Goal: Task Accomplishment & Management: Manage account settings

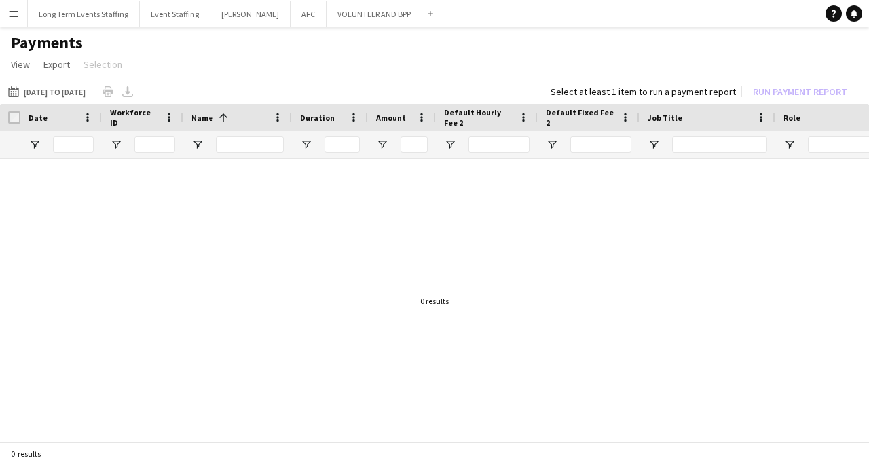
click at [13, 16] on app-icon "Menu" at bounding box center [13, 13] width 11 height 11
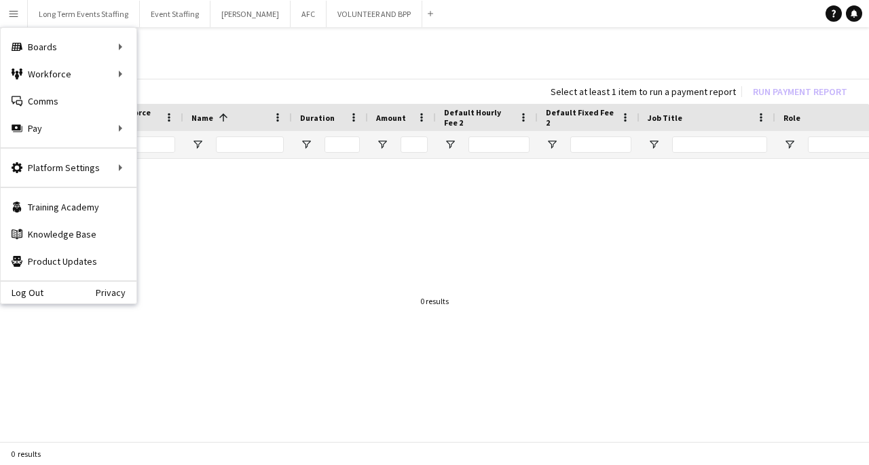
click at [88, 75] on div "Workforce Workforce" at bounding box center [69, 73] width 136 height 27
click at [198, 74] on link "My Workforce" at bounding box center [205, 73] width 136 height 27
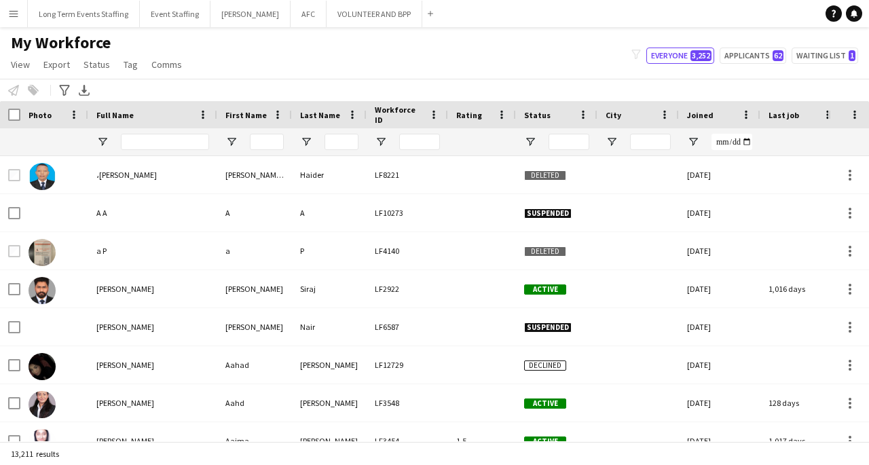
type input "******"
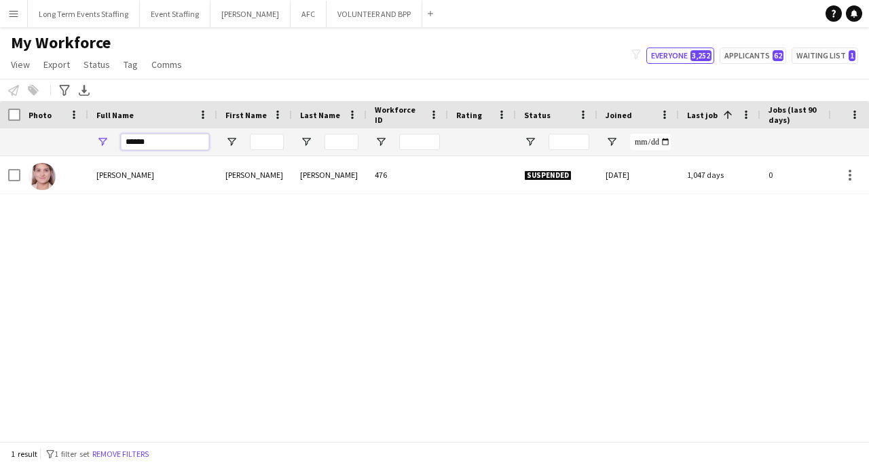
drag, startPoint x: 149, startPoint y: 140, endPoint x: 79, endPoint y: 133, distance: 70.3
click at [81, 134] on div "******" at bounding box center [815, 141] width 1630 height 27
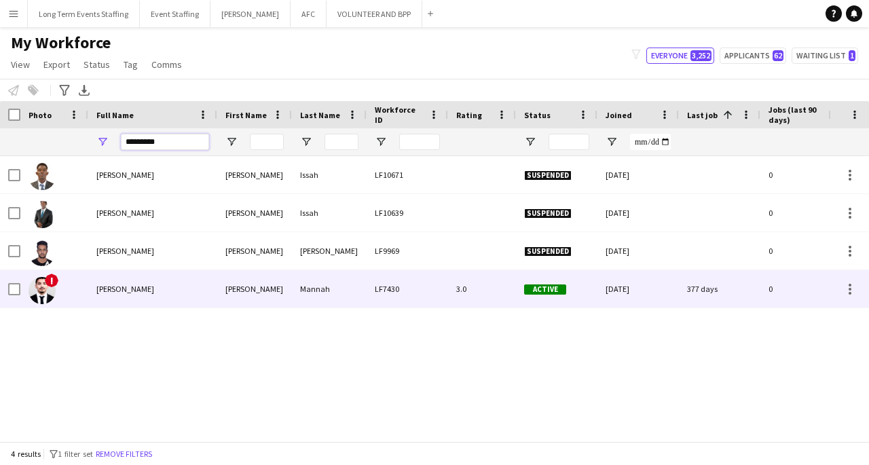
type input "*********"
click at [131, 291] on span "Abdallahi Mannah" at bounding box center [125, 289] width 58 height 10
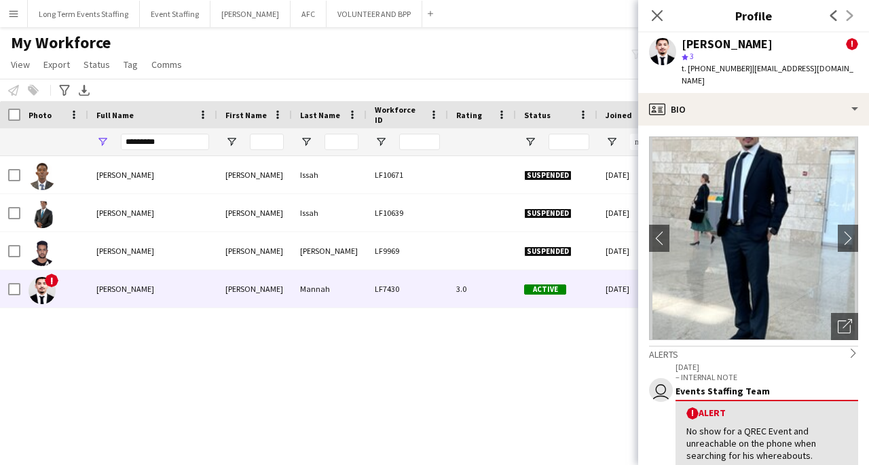
click at [756, 224] on img at bounding box center [753, 238] width 209 height 204
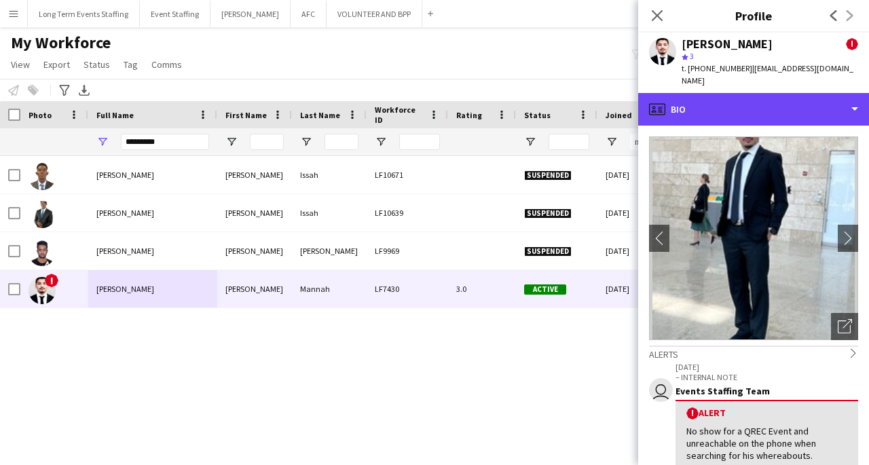
click at [852, 98] on div "profile Bio" at bounding box center [753, 109] width 231 height 33
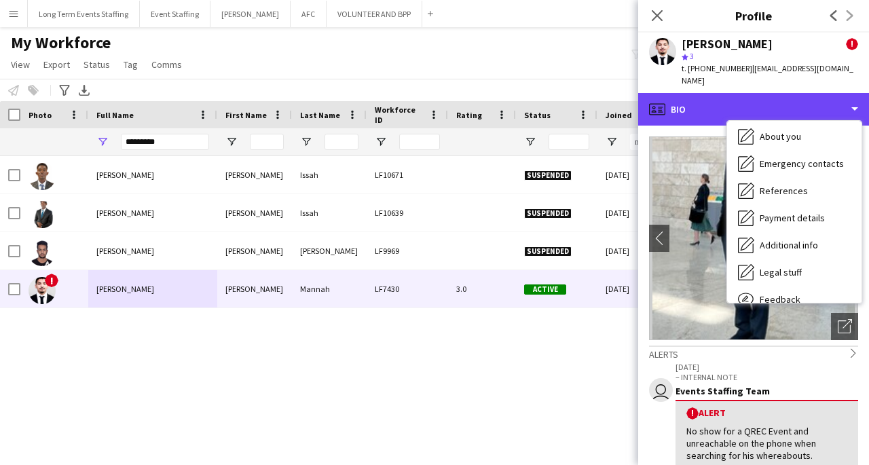
scroll to position [128, 0]
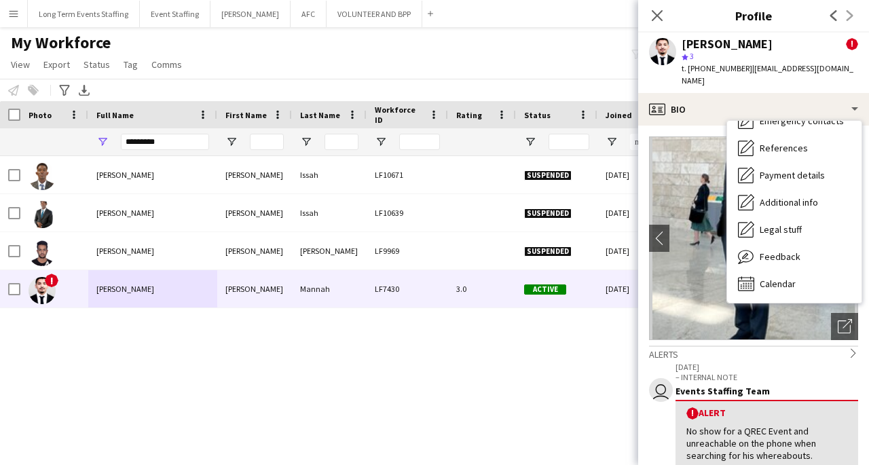
click at [811, 248] on div "Feedback Feedback" at bounding box center [794, 256] width 134 height 27
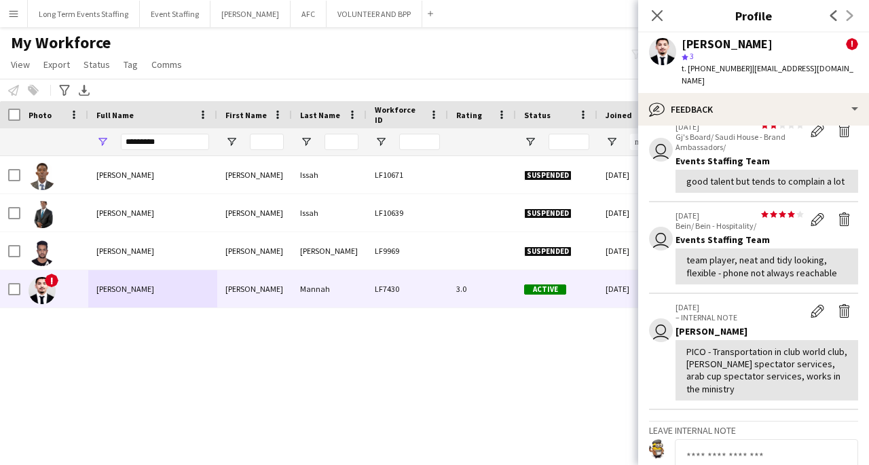
scroll to position [0, 0]
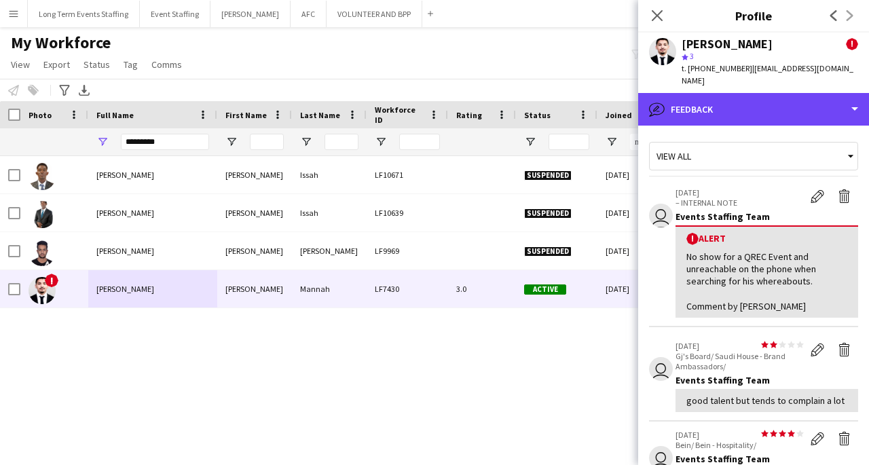
click at [856, 96] on div "bubble-pencil Feedback" at bounding box center [753, 109] width 231 height 33
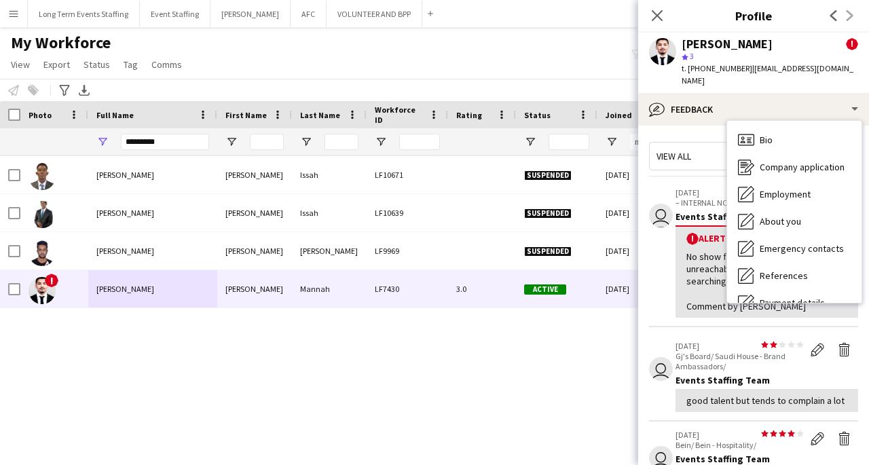
click at [820, 161] on span "Company application" at bounding box center [802, 167] width 85 height 12
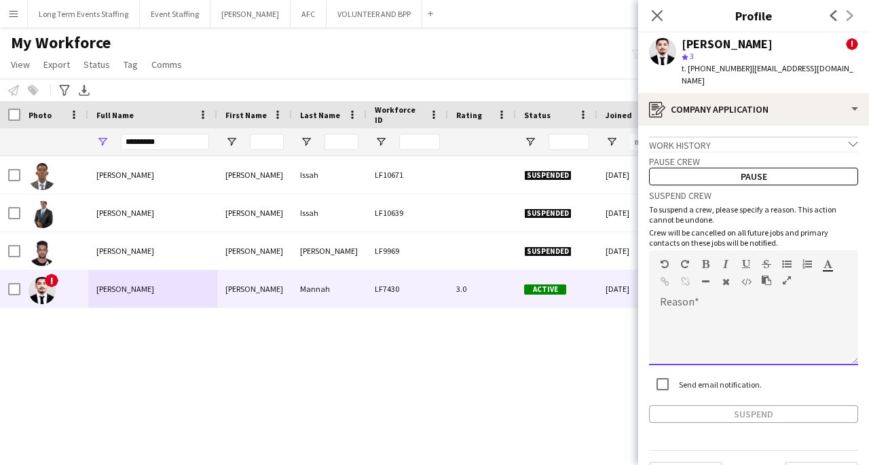
click at [720, 311] on div at bounding box center [753, 338] width 209 height 54
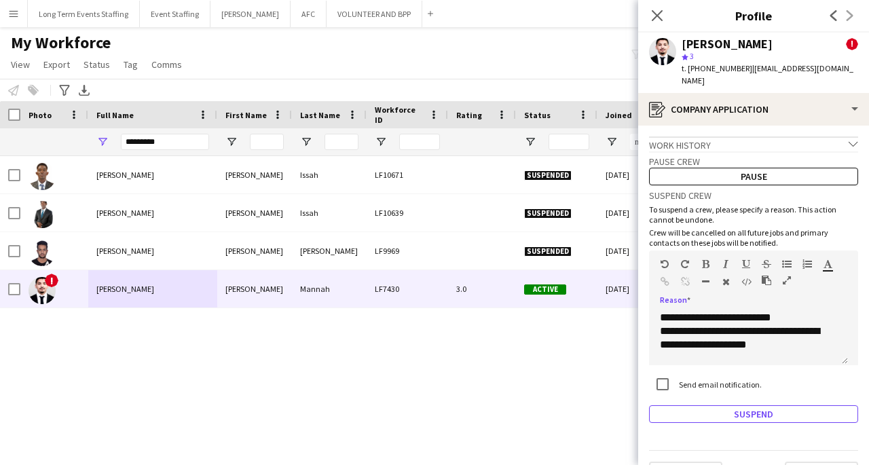
click at [750, 406] on button "Suspend" at bounding box center [753, 414] width 209 height 18
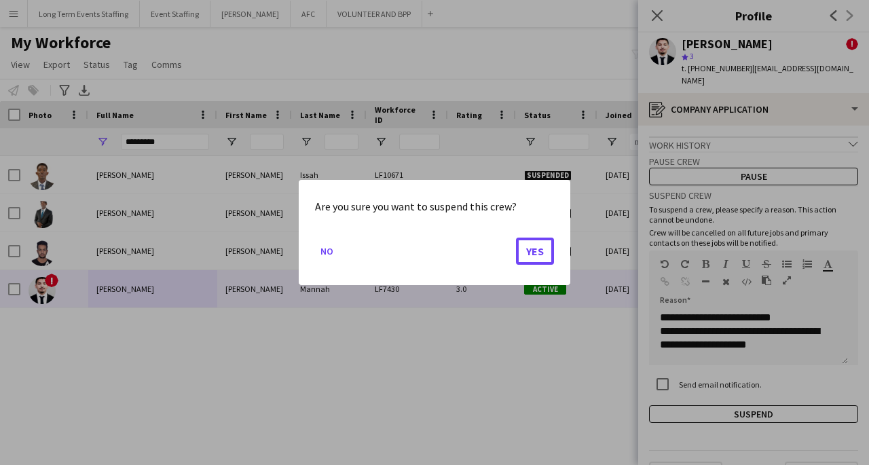
click at [534, 244] on button "Yes" at bounding box center [535, 251] width 38 height 27
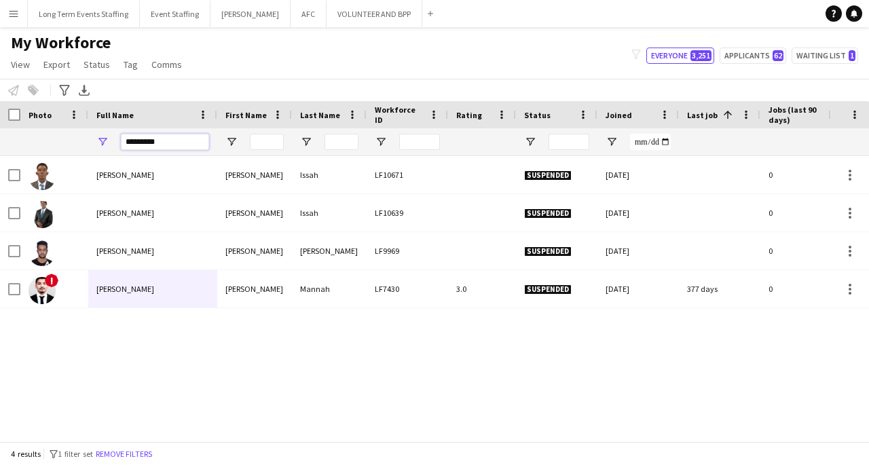
click at [151, 136] on input "*********" at bounding box center [165, 142] width 88 height 16
type input "********"
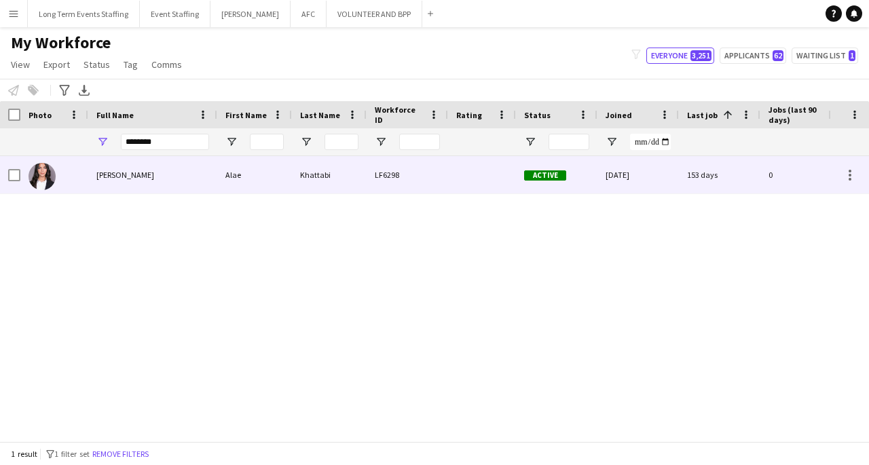
click at [141, 170] on span "Alae Khattabi" at bounding box center [125, 175] width 58 height 10
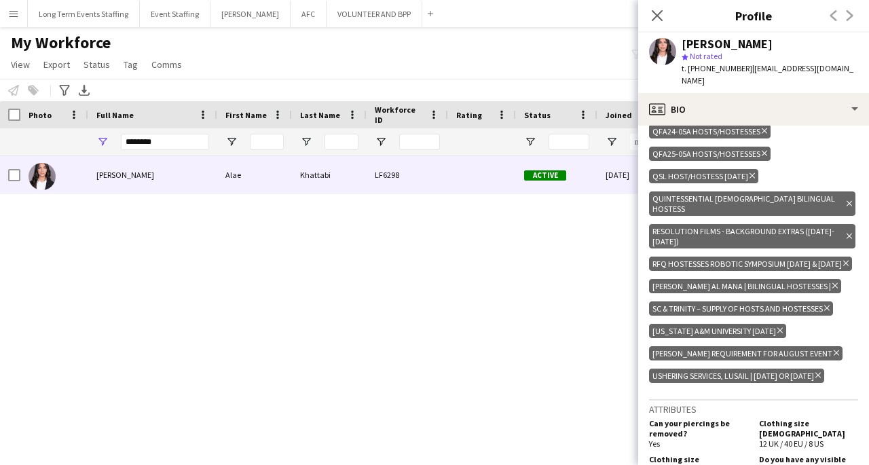
scroll to position [1324, 0]
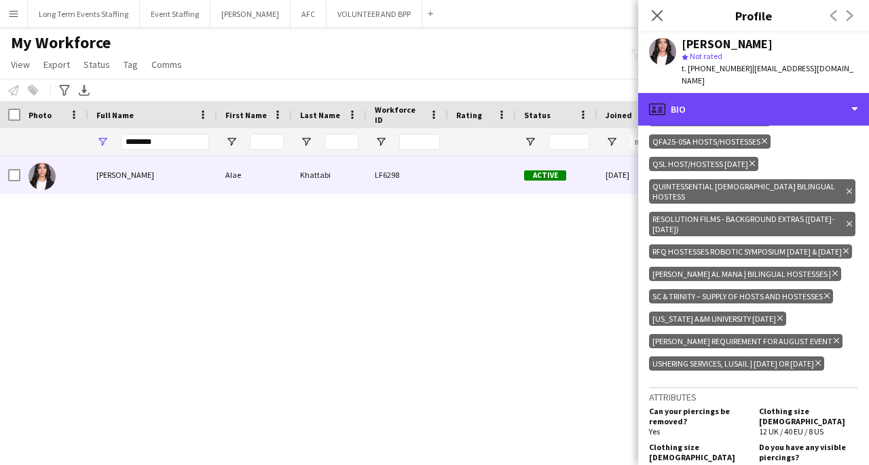
click at [816, 94] on div "profile Bio" at bounding box center [753, 109] width 231 height 33
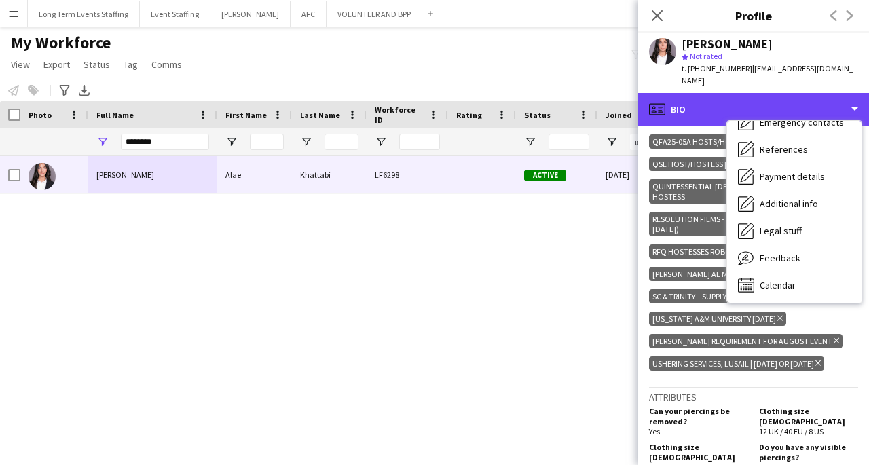
scroll to position [128, 0]
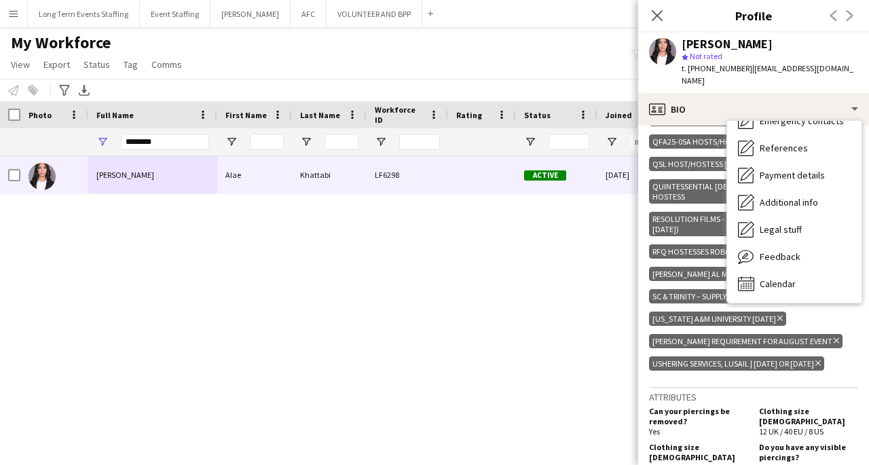
click at [799, 245] on div "Feedback Feedback" at bounding box center [794, 256] width 134 height 27
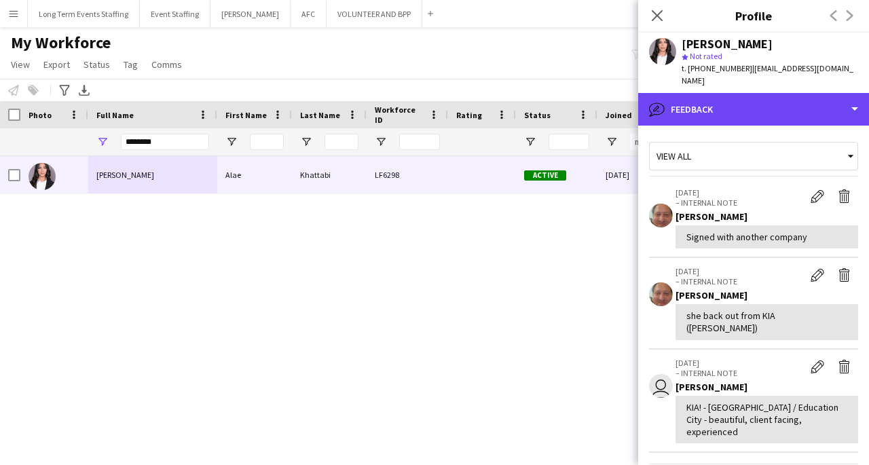
click at [709, 96] on div "bubble-pencil Feedback" at bounding box center [753, 109] width 231 height 33
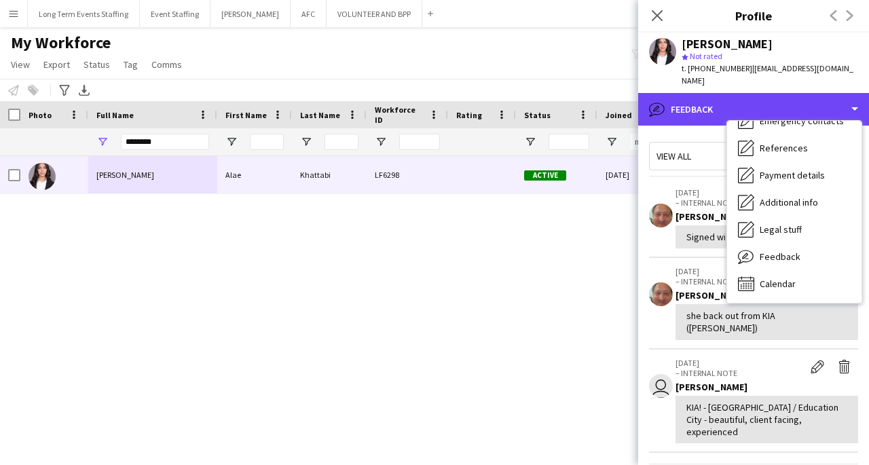
scroll to position [0, 0]
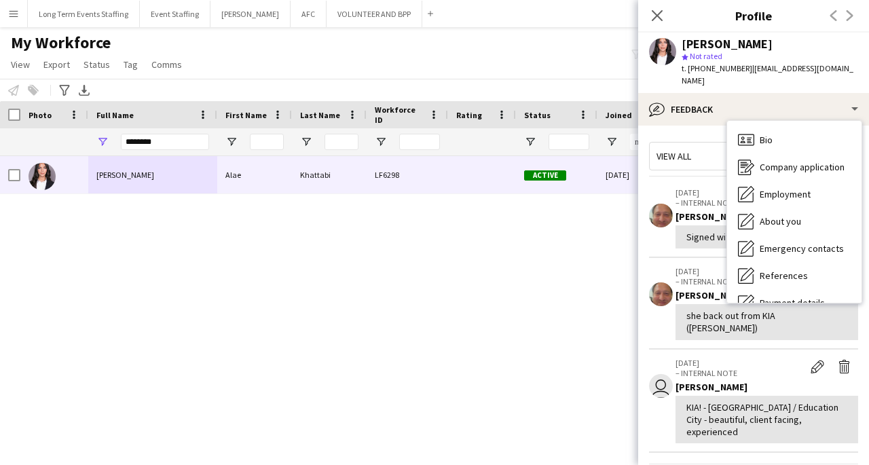
click at [822, 161] on span "Company application" at bounding box center [802, 167] width 85 height 12
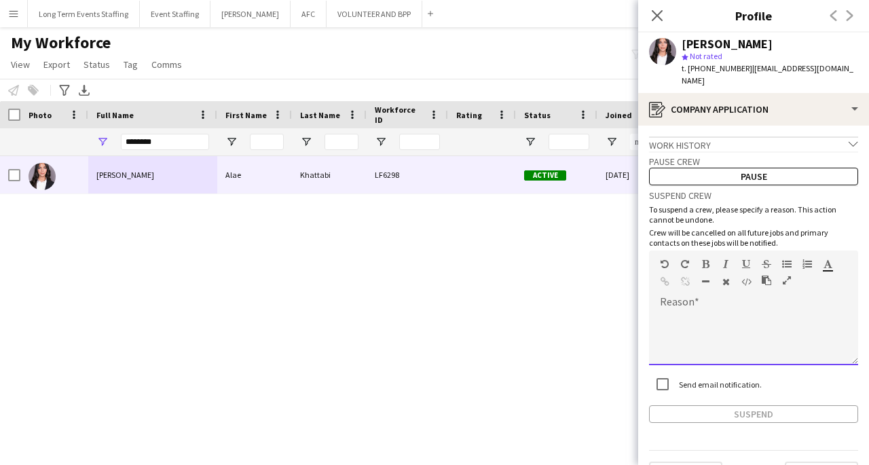
click at [732, 311] on div at bounding box center [753, 338] width 209 height 54
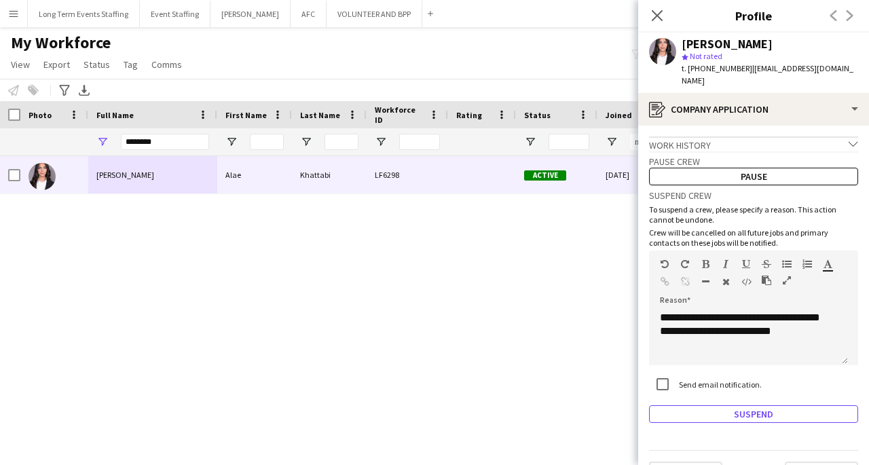
click at [744, 405] on button "Suspend" at bounding box center [753, 414] width 209 height 18
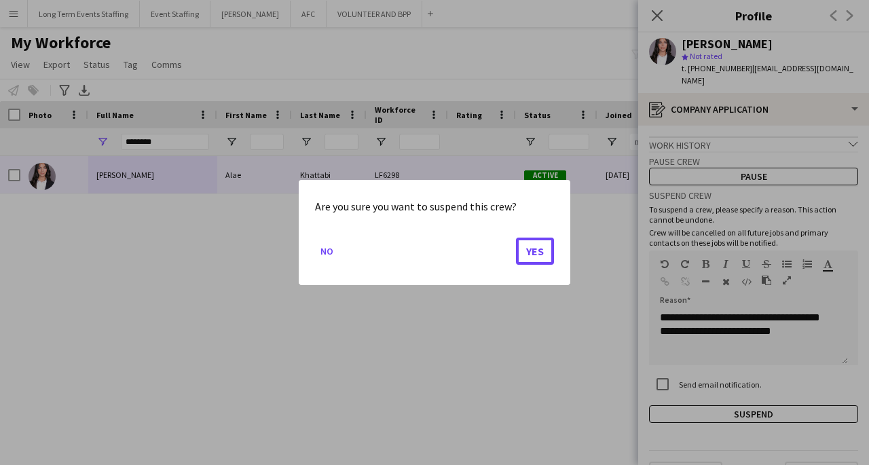
click at [537, 255] on button "Yes" at bounding box center [535, 251] width 38 height 27
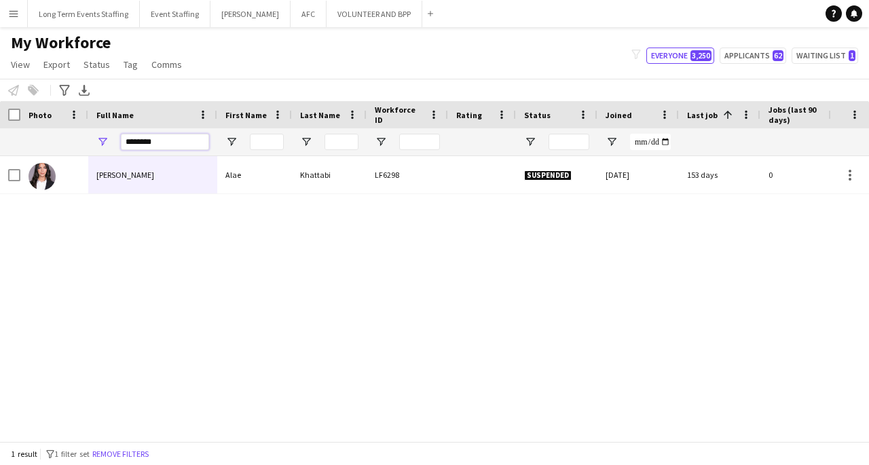
click at [143, 139] on input "********" at bounding box center [165, 142] width 88 height 16
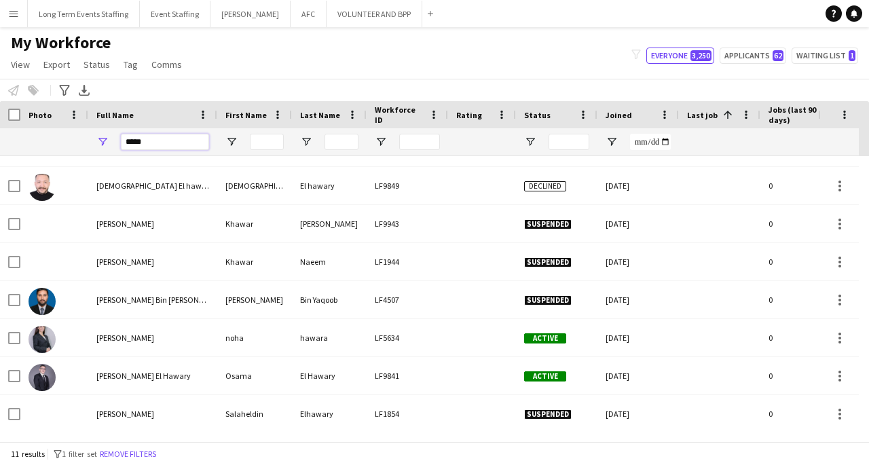
scroll to position [143, 0]
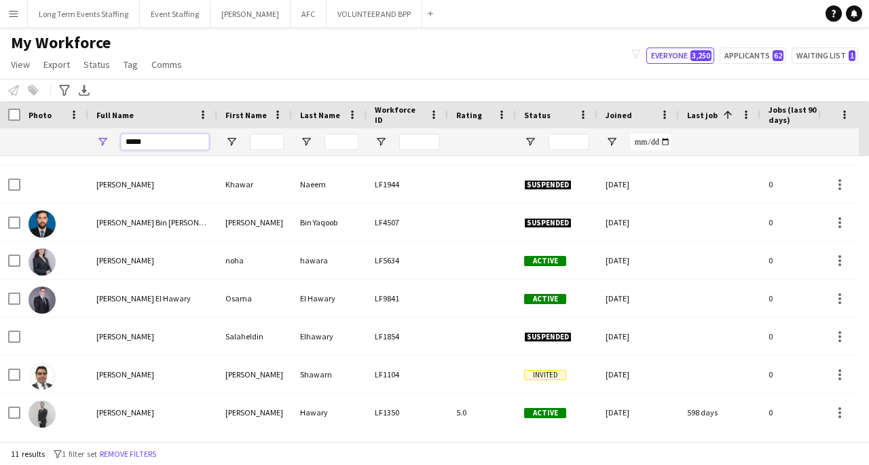
type input "*****"
click at [142, 414] on div "Ali Hawary" at bounding box center [152, 412] width 129 height 37
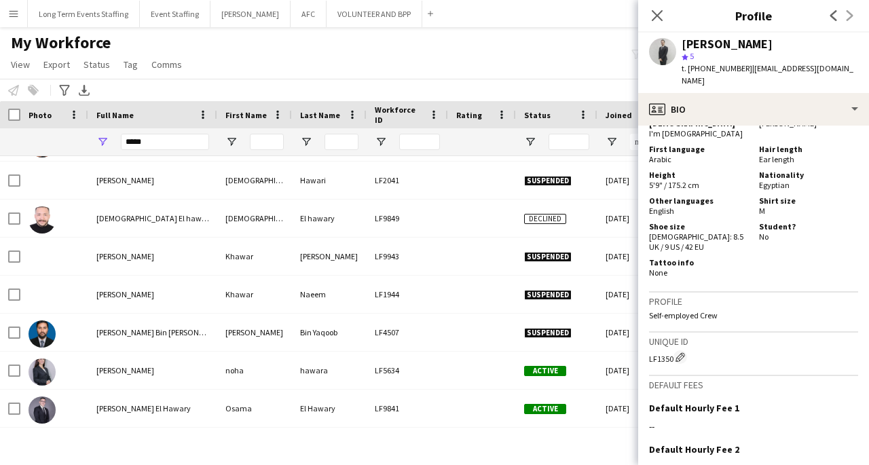
scroll to position [1105, 0]
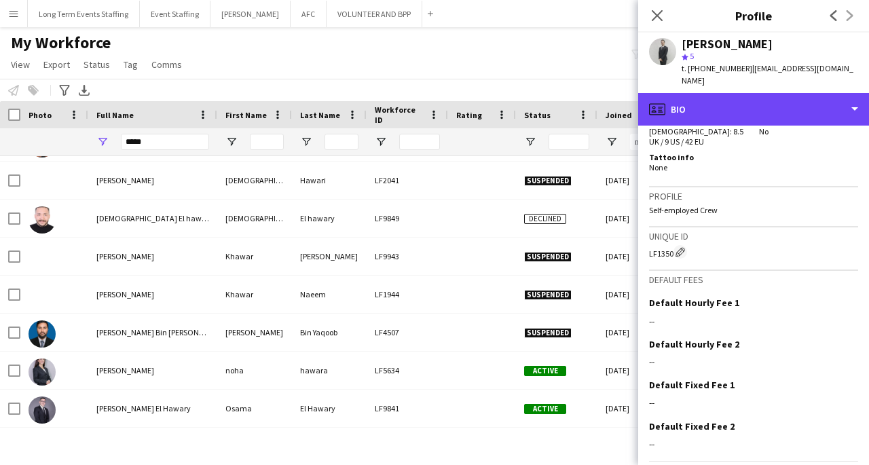
click at [729, 94] on div "profile Bio" at bounding box center [753, 109] width 231 height 33
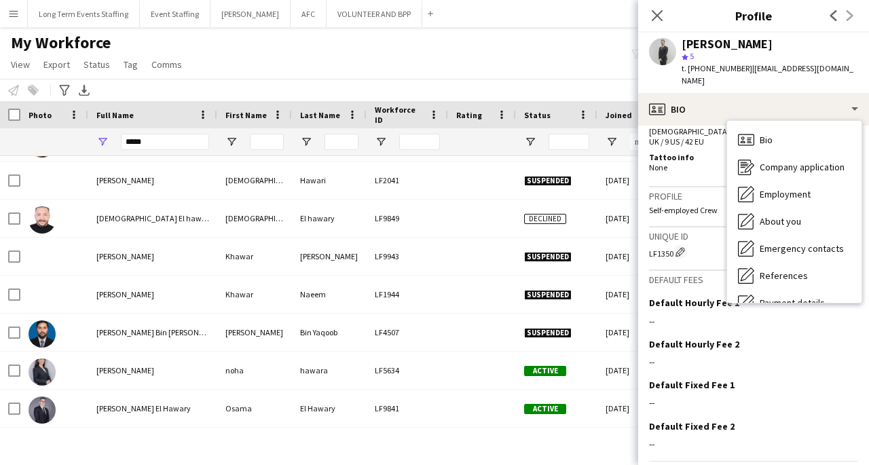
click at [792, 161] on span "Company application" at bounding box center [802, 167] width 85 height 12
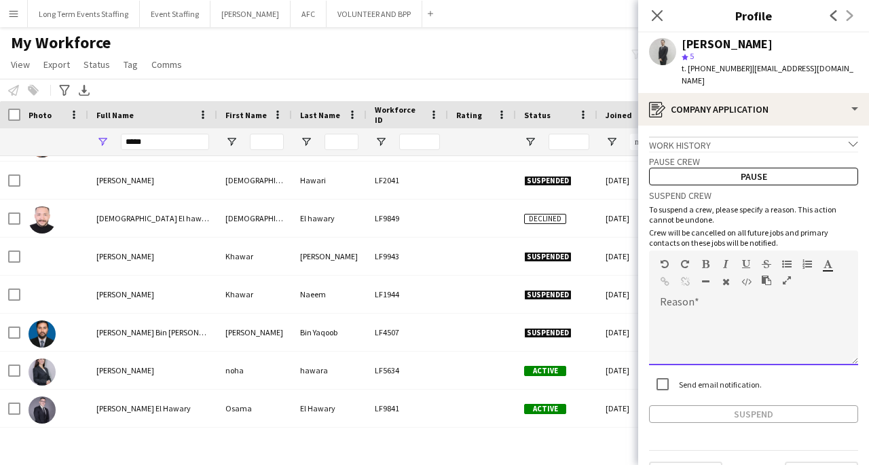
click at [731, 311] on div at bounding box center [753, 338] width 209 height 54
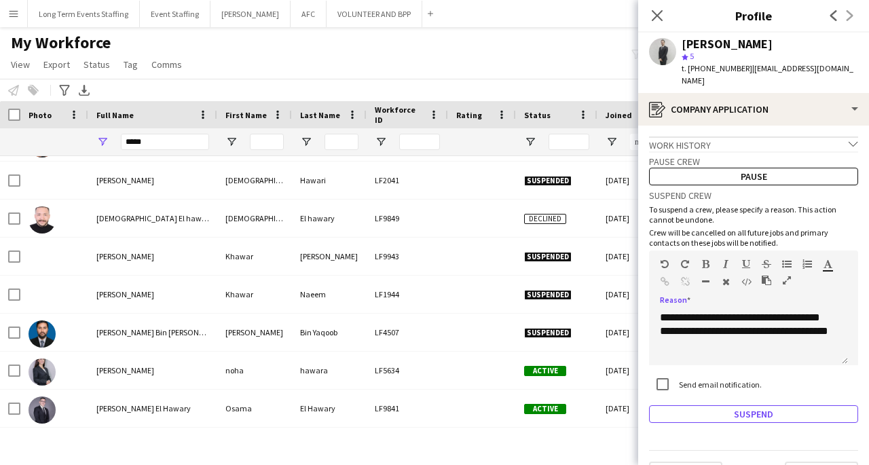
click at [778, 405] on button "Suspend" at bounding box center [753, 414] width 209 height 18
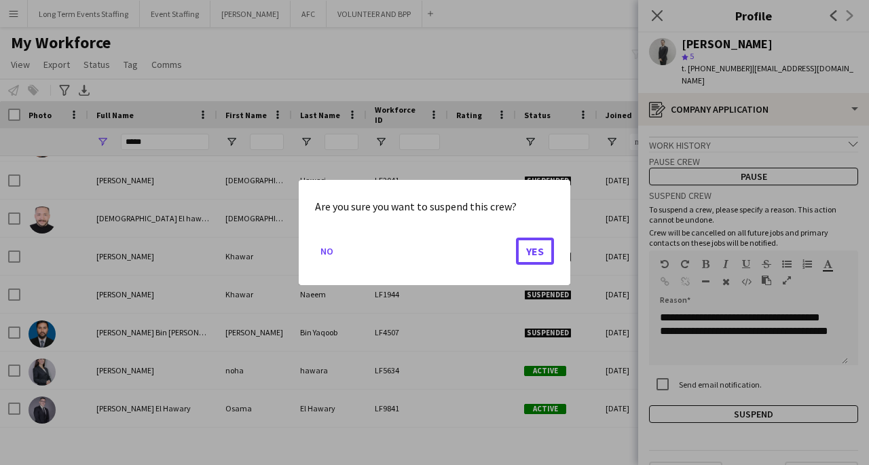
click at [547, 244] on button "Yes" at bounding box center [535, 251] width 38 height 27
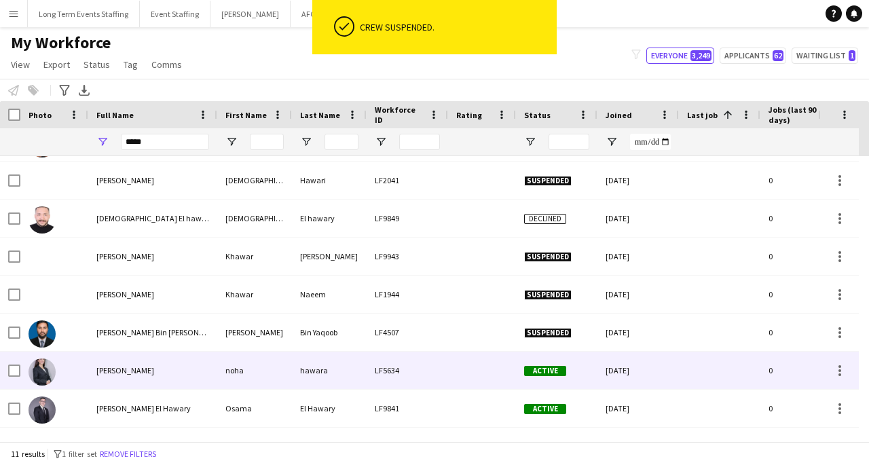
click at [196, 369] on div "noha hawara" at bounding box center [152, 370] width 129 height 37
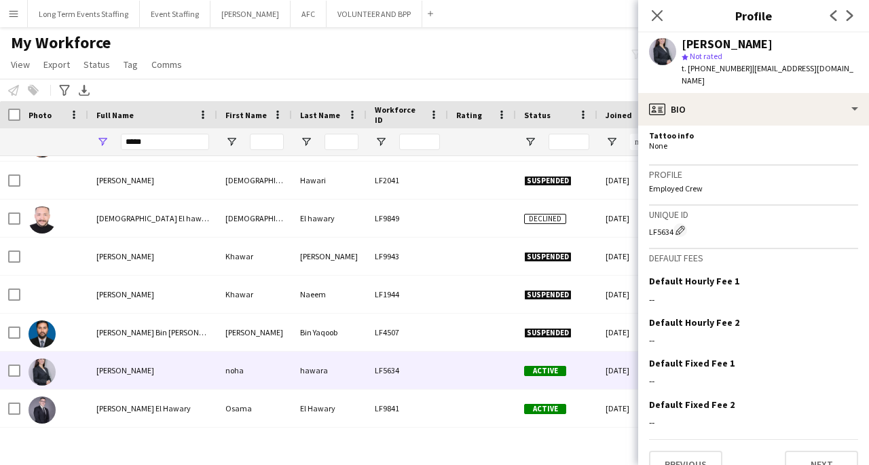
scroll to position [815, 0]
click at [837, 294] on div "--" at bounding box center [753, 300] width 209 height 12
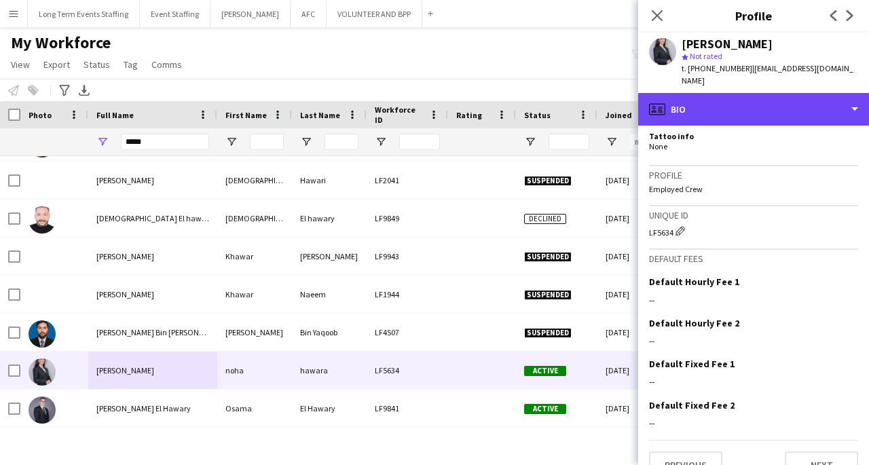
click at [855, 98] on div "profile Bio" at bounding box center [753, 109] width 231 height 33
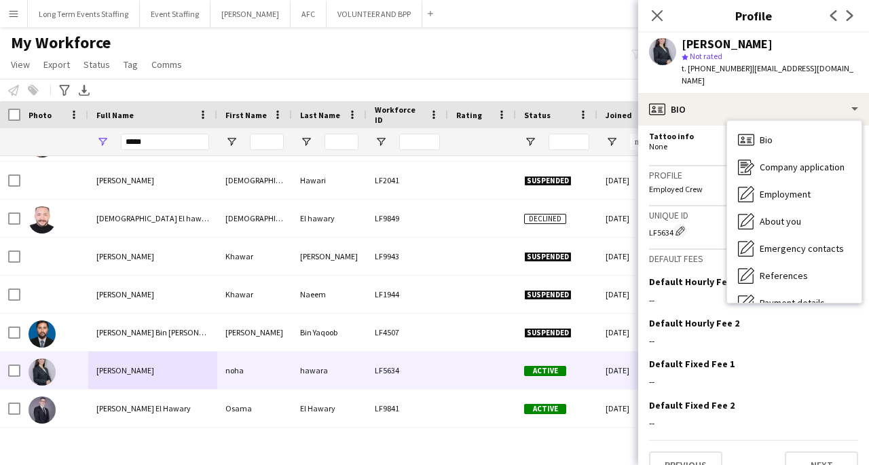
click at [822, 212] on div "About you About you" at bounding box center [794, 221] width 134 height 27
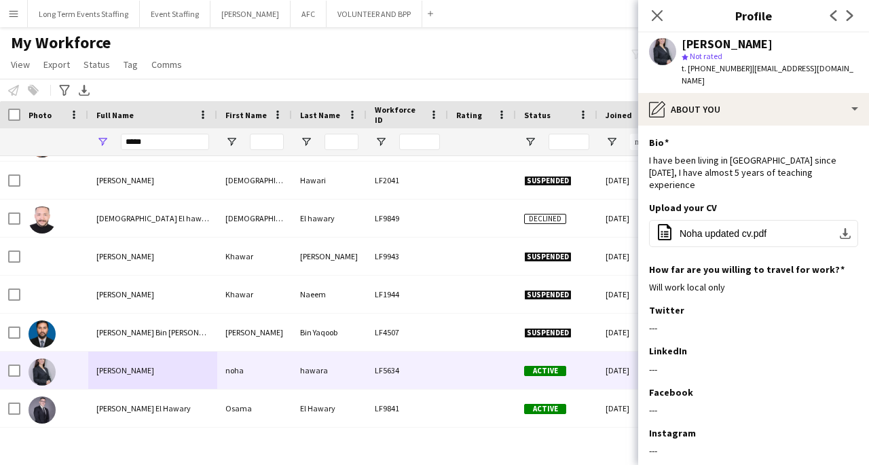
click at [769, 220] on button "office-file-sheet Noha updated cv.pdf download-bottom" at bounding box center [753, 233] width 209 height 27
click at [140, 141] on input "*****" at bounding box center [165, 142] width 88 height 16
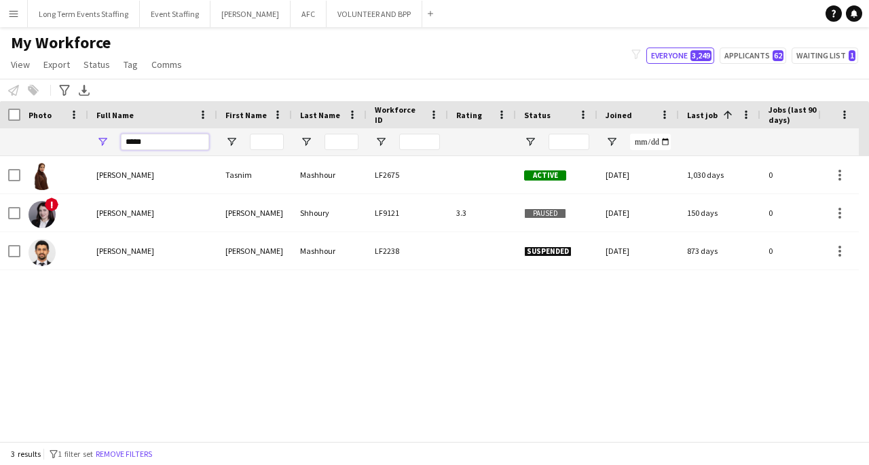
scroll to position [0, 0]
type input "*****"
click at [152, 212] on div "Aya Shhoury" at bounding box center [152, 212] width 129 height 37
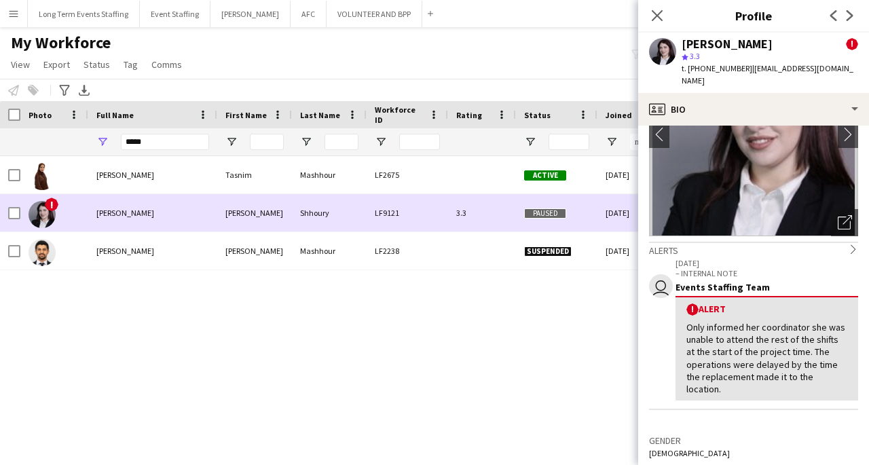
scroll to position [105, 0]
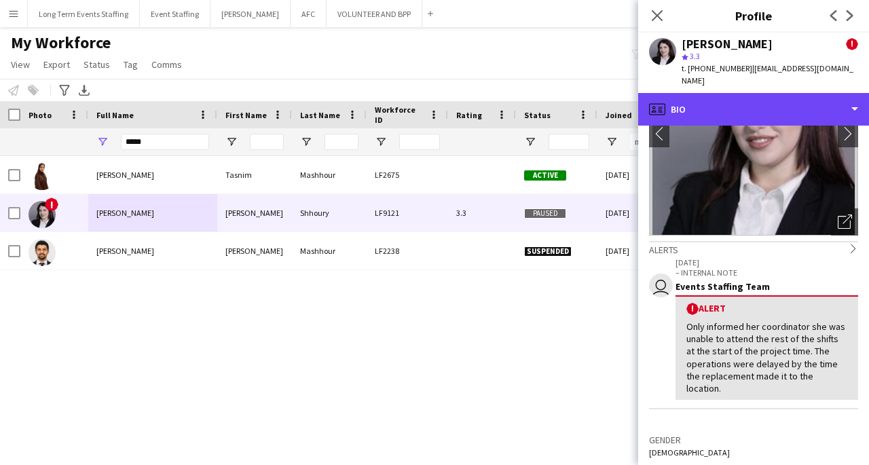
click at [821, 94] on div "profile Bio" at bounding box center [753, 109] width 231 height 33
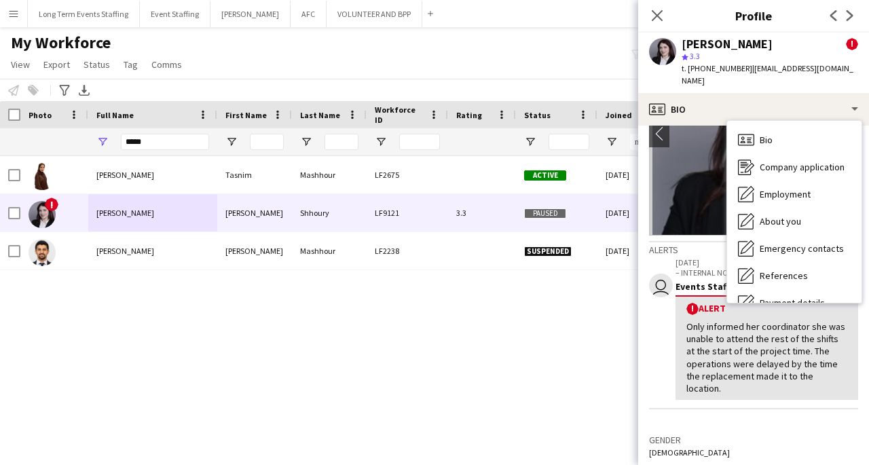
click at [822, 161] on span "Company application" at bounding box center [802, 167] width 85 height 12
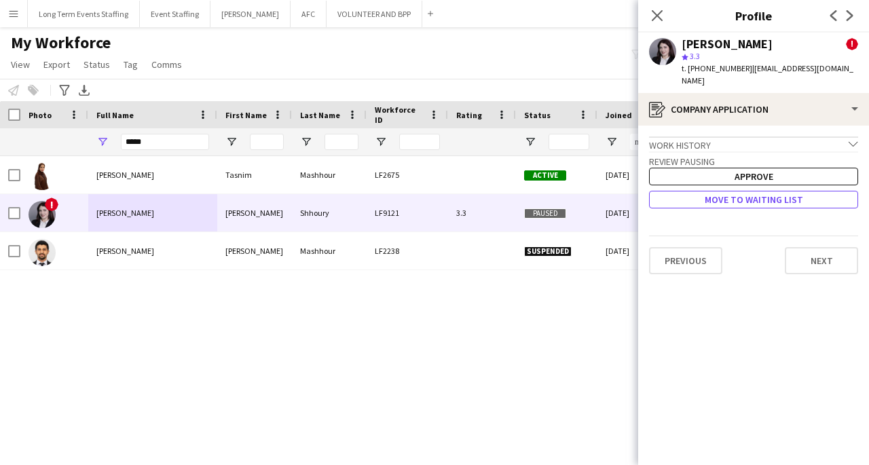
click at [788, 191] on button "Move to waiting list" at bounding box center [753, 200] width 209 height 18
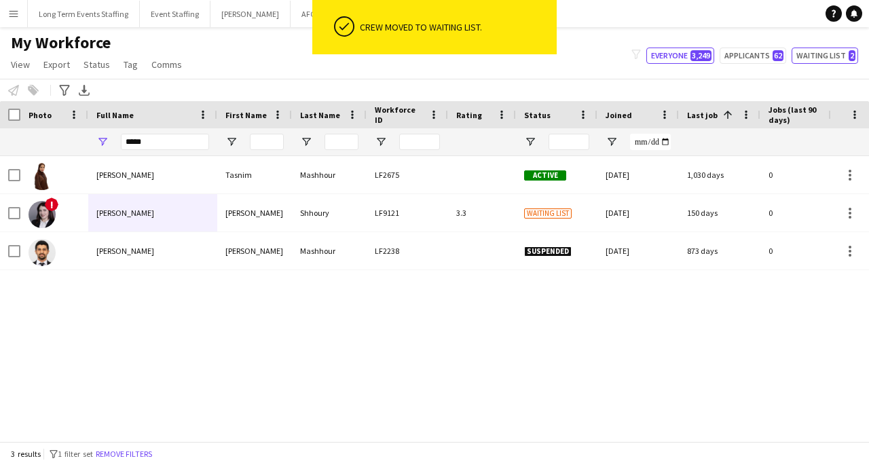
click at [820, 56] on button "Waiting list 2" at bounding box center [825, 56] width 67 height 16
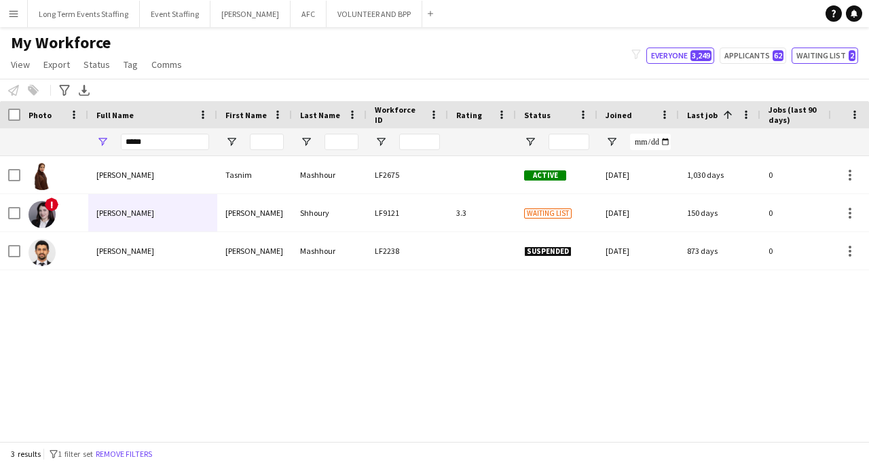
type input "**********"
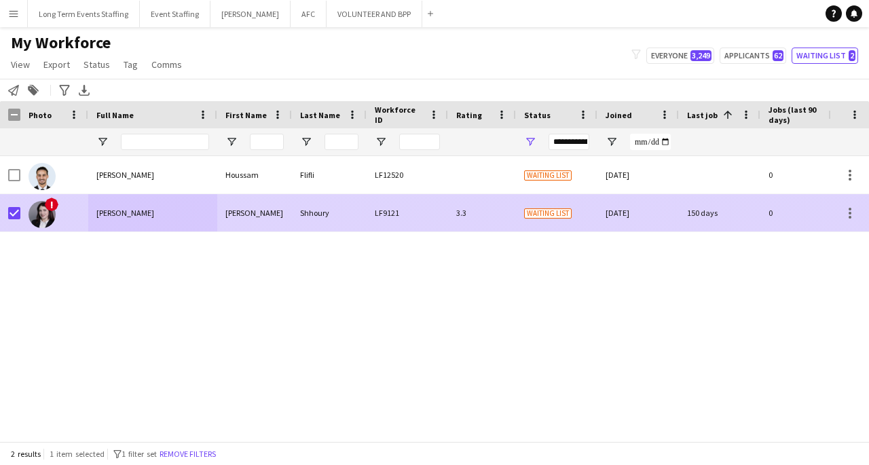
click at [571, 218] on div "Waiting list" at bounding box center [556, 212] width 81 height 37
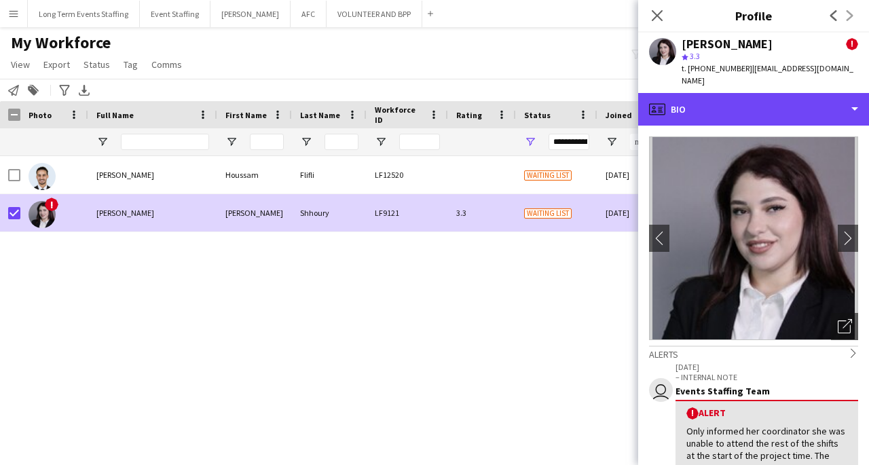
click at [834, 94] on div "profile Bio" at bounding box center [753, 109] width 231 height 33
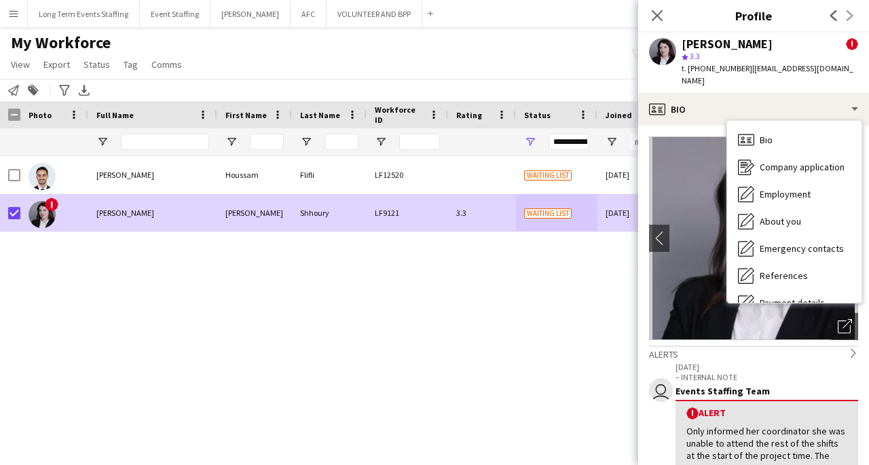
click at [812, 161] on span "Company application" at bounding box center [802, 167] width 85 height 12
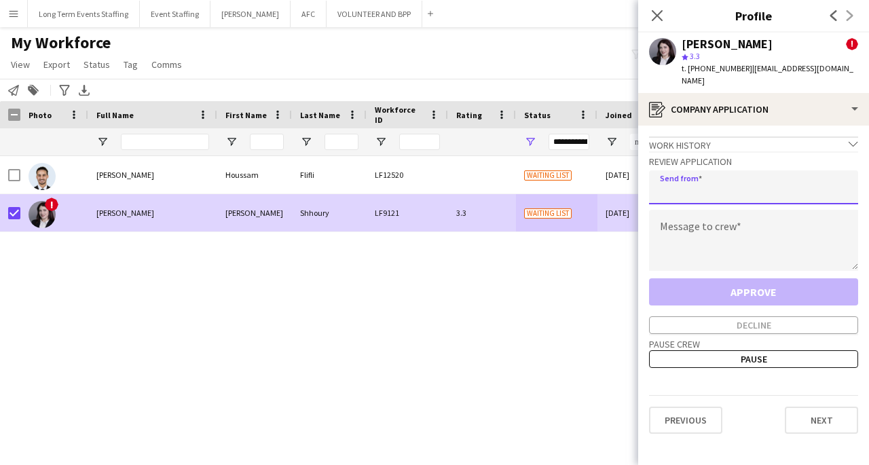
click at [718, 172] on input "email" at bounding box center [753, 187] width 209 height 34
type input "**********"
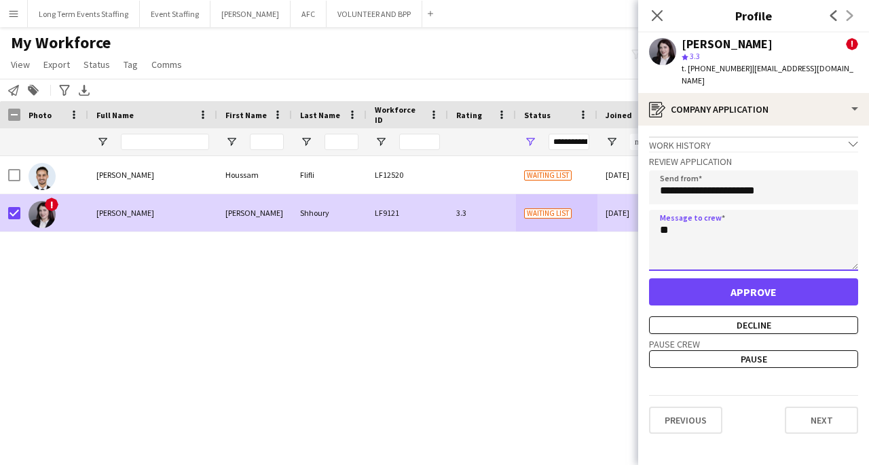
type textarea "*"
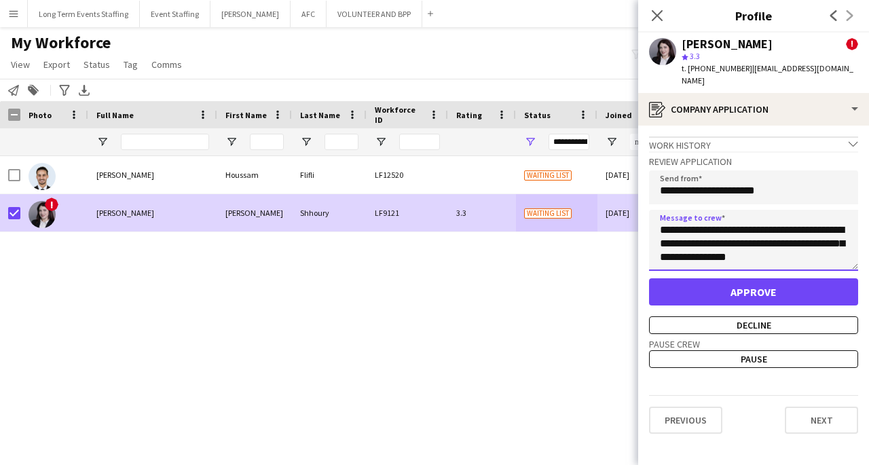
type textarea "**********"
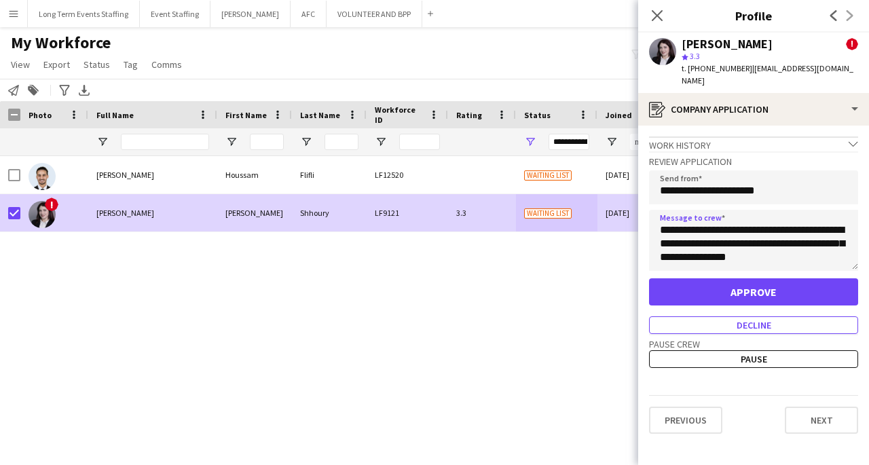
click at [766, 316] on button "Decline" at bounding box center [753, 325] width 209 height 18
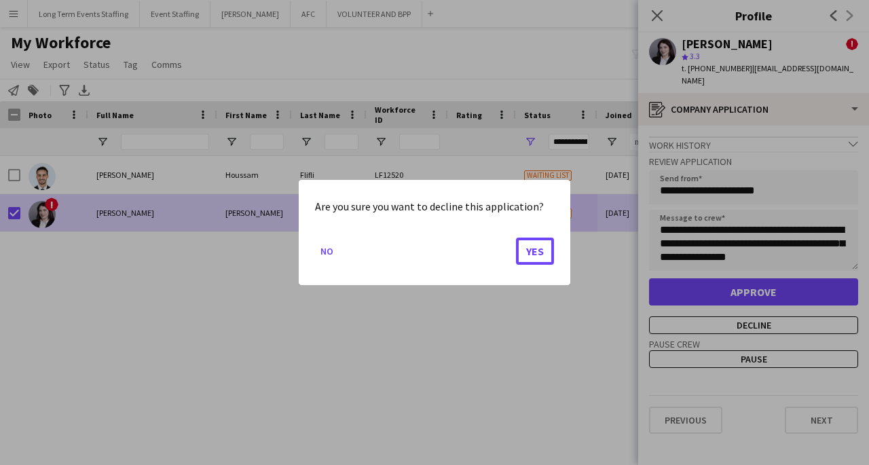
click at [538, 248] on button "Yes" at bounding box center [535, 251] width 38 height 27
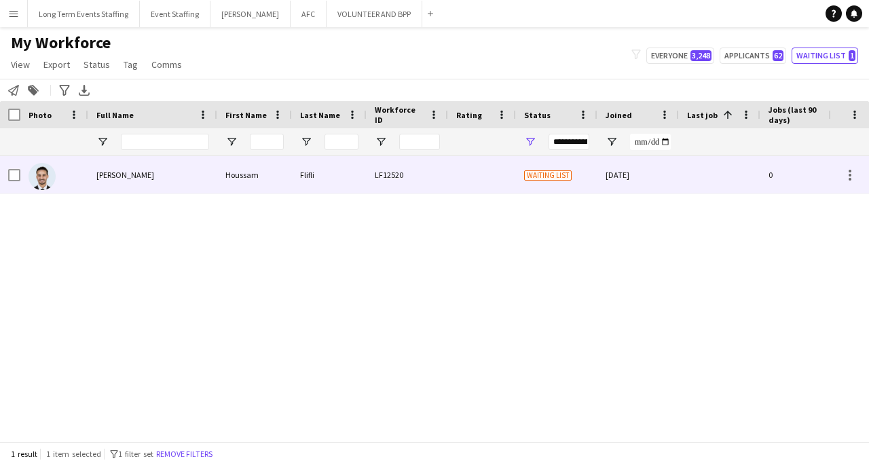
click at [439, 185] on div "LF12520" at bounding box center [407, 174] width 81 height 37
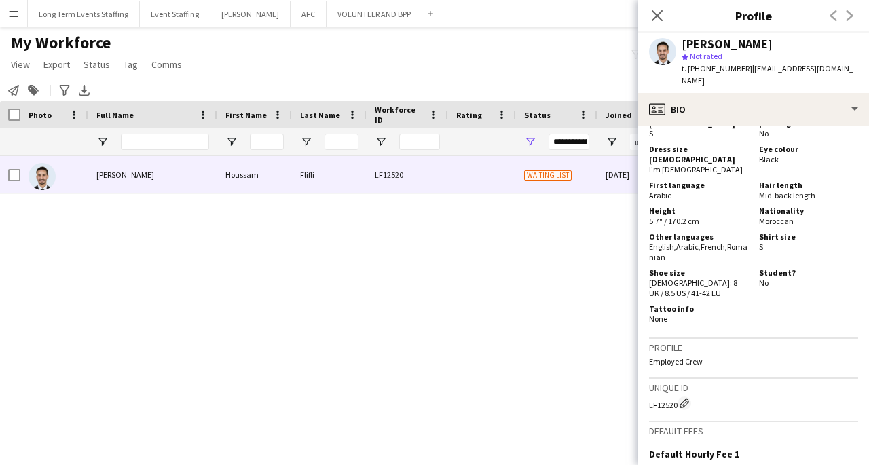
scroll to position [901, 0]
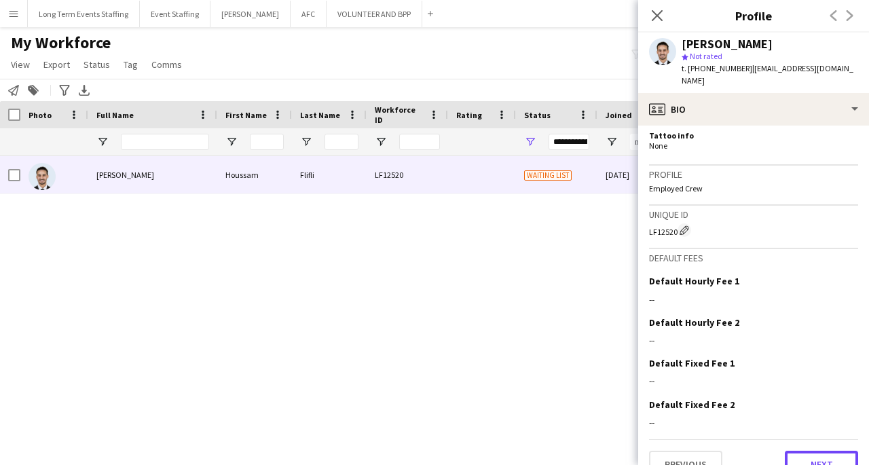
click at [826, 451] on button "Next" at bounding box center [821, 464] width 73 height 27
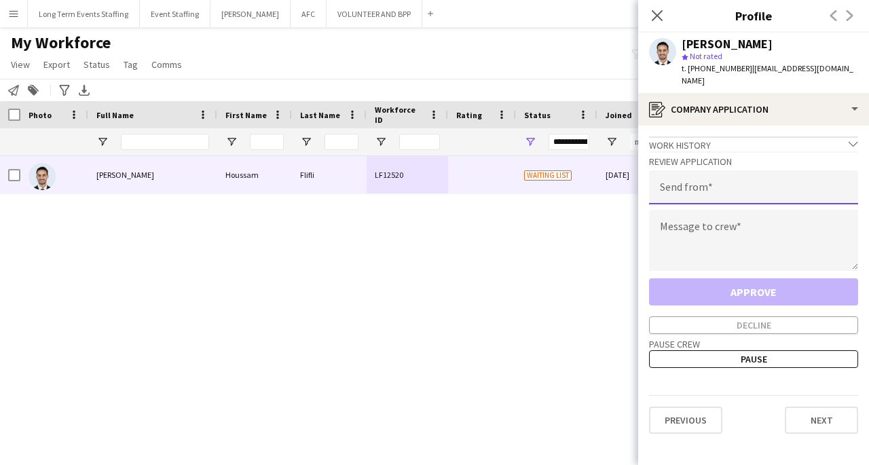
click at [785, 179] on input "email" at bounding box center [753, 187] width 209 height 34
type input "**********"
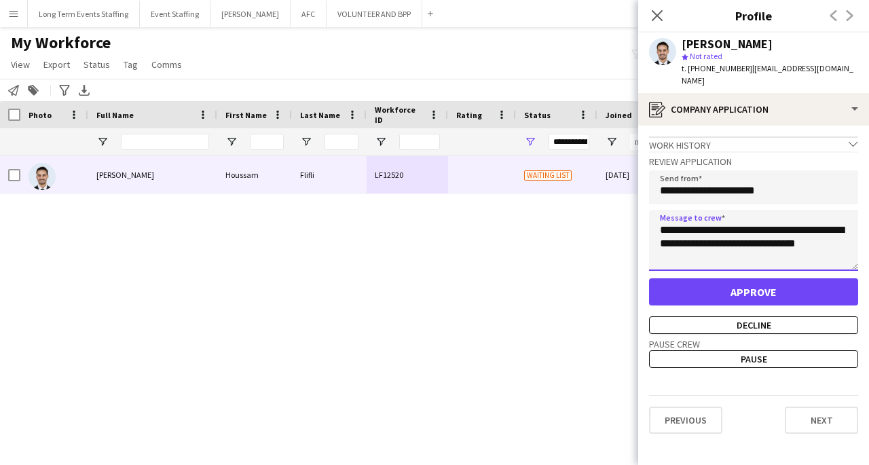
type textarea "**********"
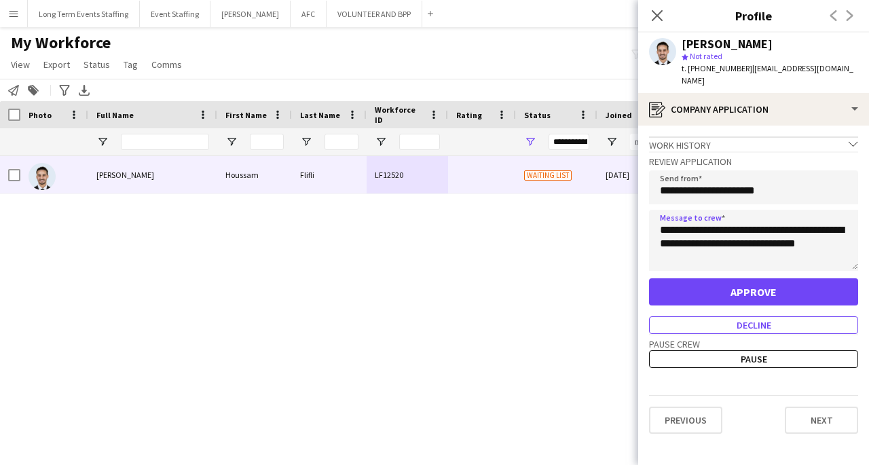
click at [800, 316] on button "Decline" at bounding box center [753, 325] width 209 height 18
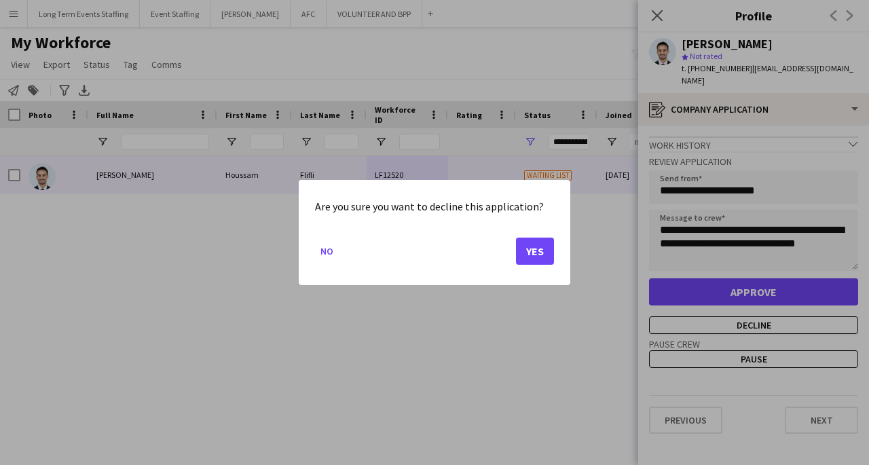
click at [541, 250] on button "Yes" at bounding box center [535, 251] width 38 height 27
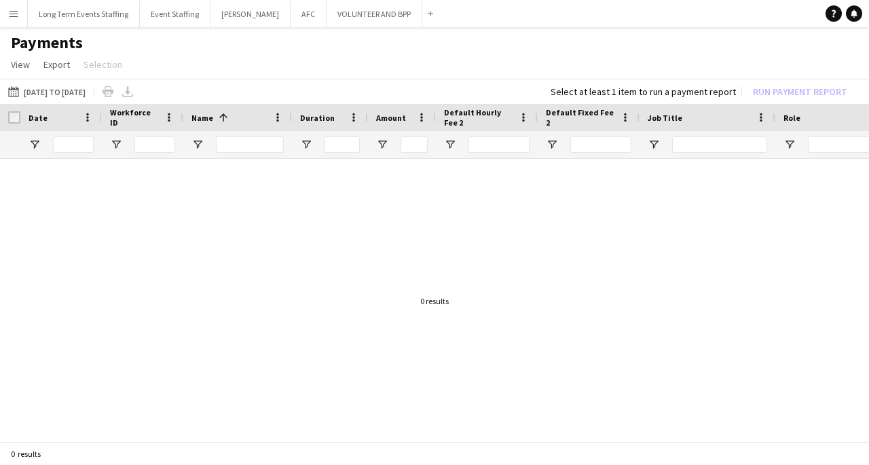
click at [12, 6] on button "Menu" at bounding box center [13, 13] width 27 height 27
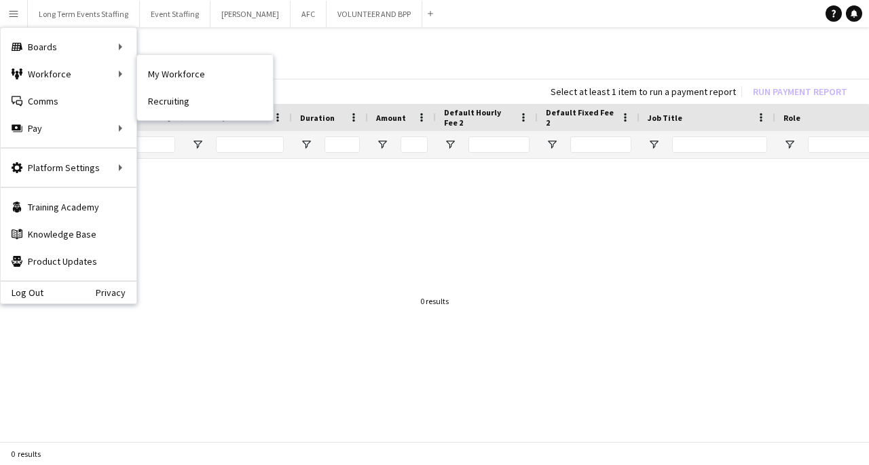
click at [178, 68] on link "My Workforce" at bounding box center [205, 73] width 136 height 27
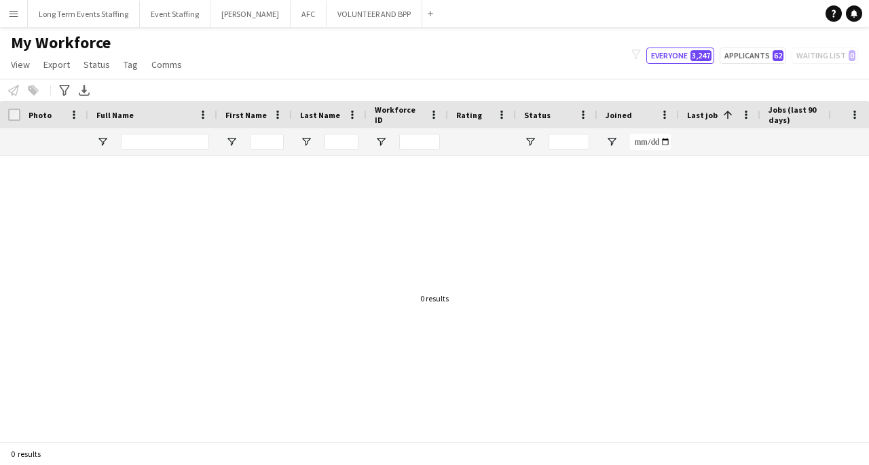
click at [4, 5] on button "Menu" at bounding box center [13, 13] width 27 height 27
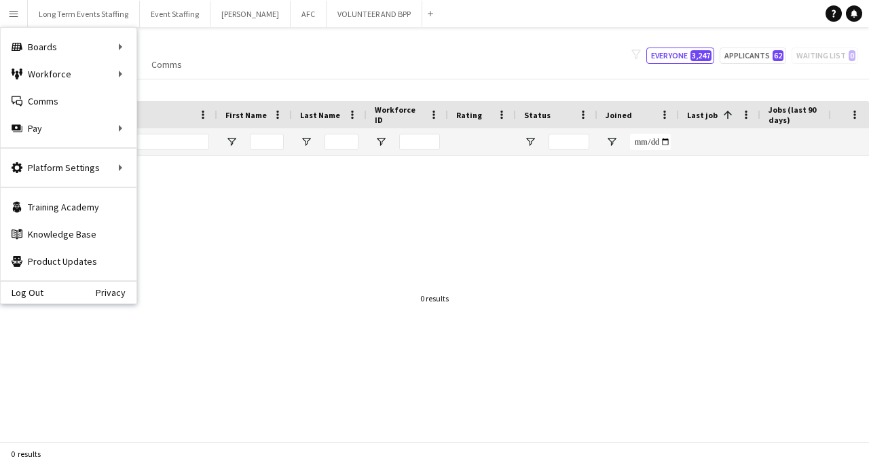
click at [687, 50] on button "Everyone 3,247" at bounding box center [680, 56] width 68 height 16
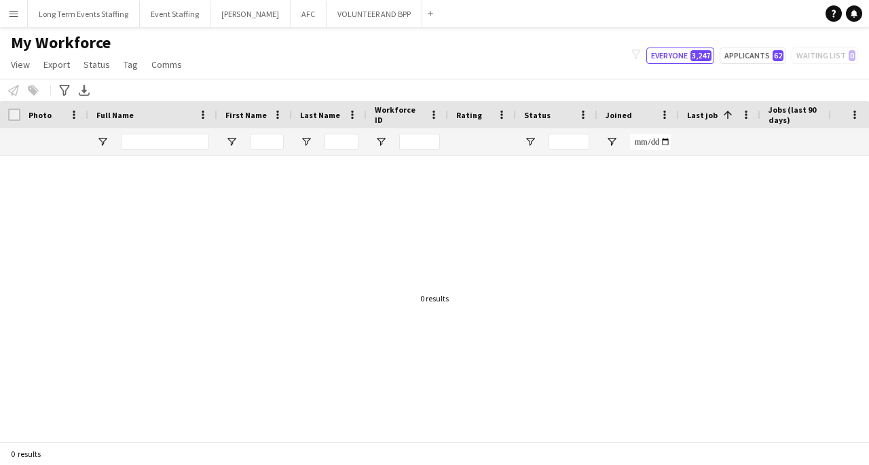
click at [679, 56] on button "Everyone 3,247" at bounding box center [680, 56] width 68 height 16
click at [752, 54] on button "Applicants 62" at bounding box center [753, 56] width 67 height 16
click at [671, 57] on button "Everyone 3,247" at bounding box center [680, 56] width 68 height 16
click at [10, 14] on app-icon "Menu" at bounding box center [13, 13] width 11 height 11
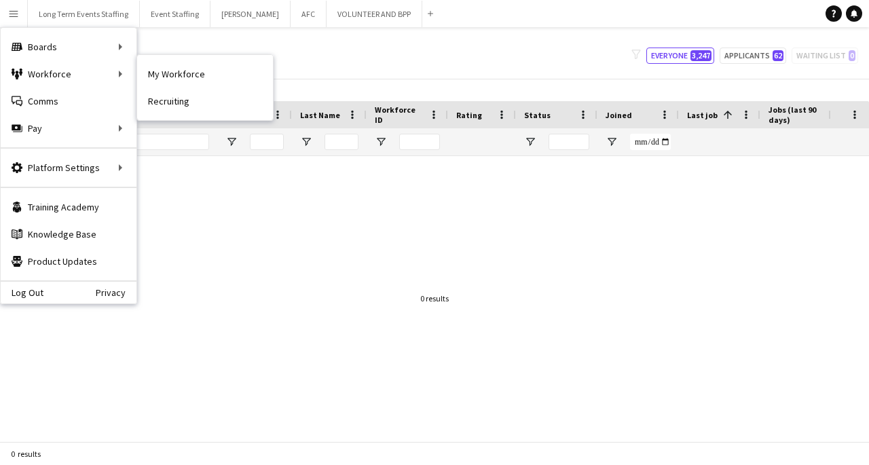
click at [60, 77] on div "Workforce Workforce" at bounding box center [69, 73] width 136 height 27
click at [160, 76] on link "My Workforce" at bounding box center [205, 73] width 136 height 27
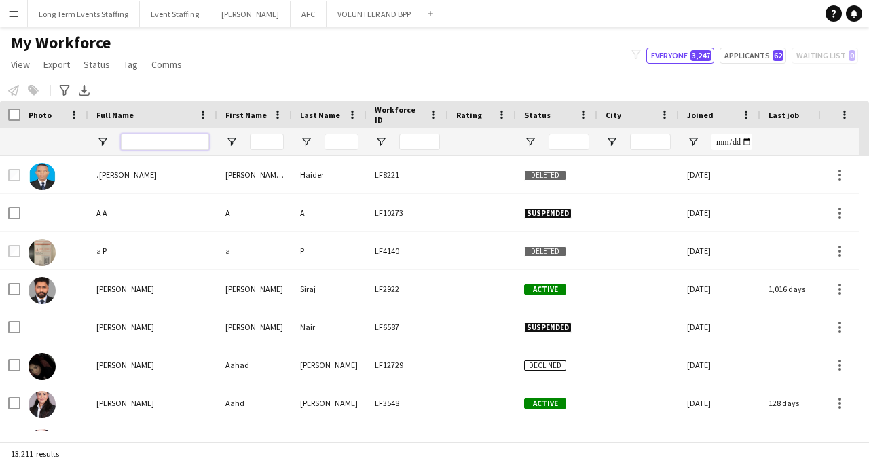
click at [144, 141] on input "Full Name Filter Input" at bounding box center [165, 142] width 88 height 16
paste input "**********"
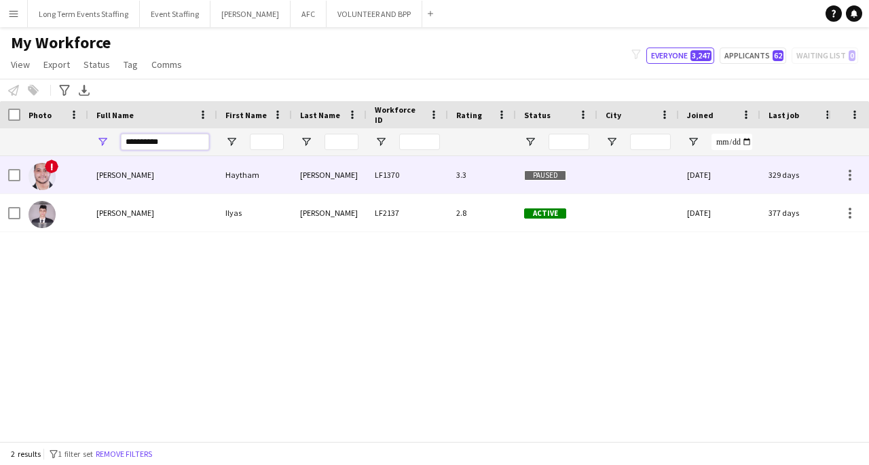
type input "**********"
click at [139, 181] on div "[PERSON_NAME]" at bounding box center [152, 174] width 129 height 37
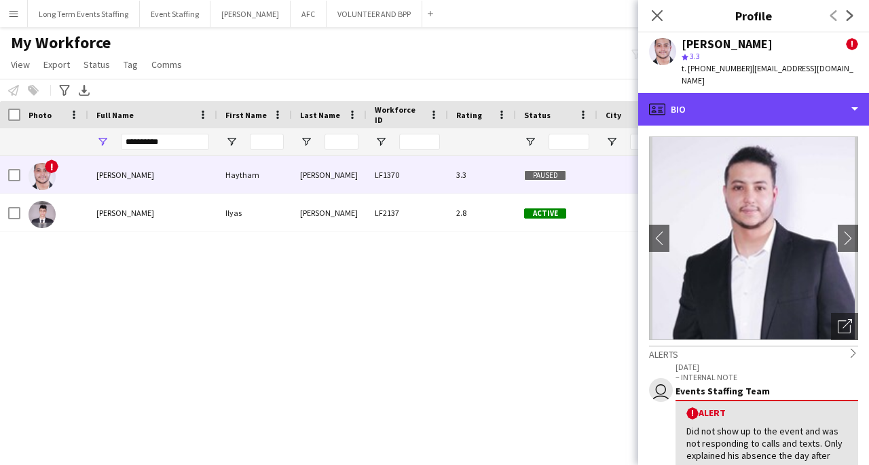
click at [838, 109] on div "profile Bio" at bounding box center [753, 109] width 231 height 33
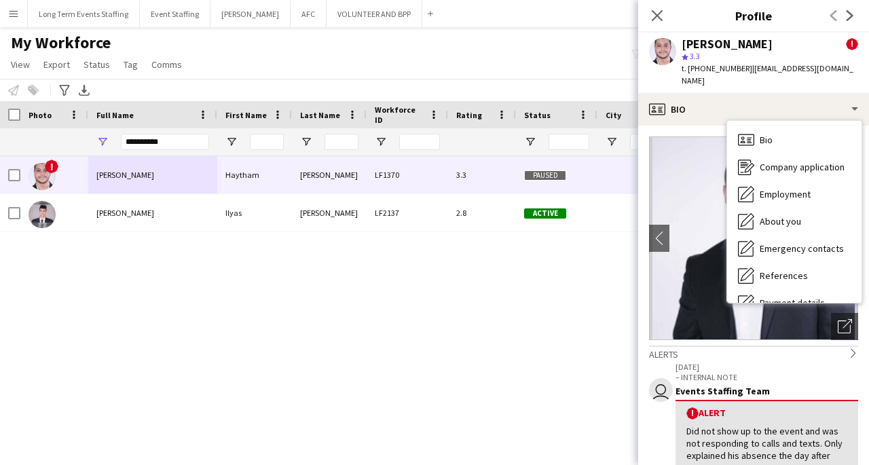
click at [819, 171] on span "Company application" at bounding box center [802, 167] width 85 height 12
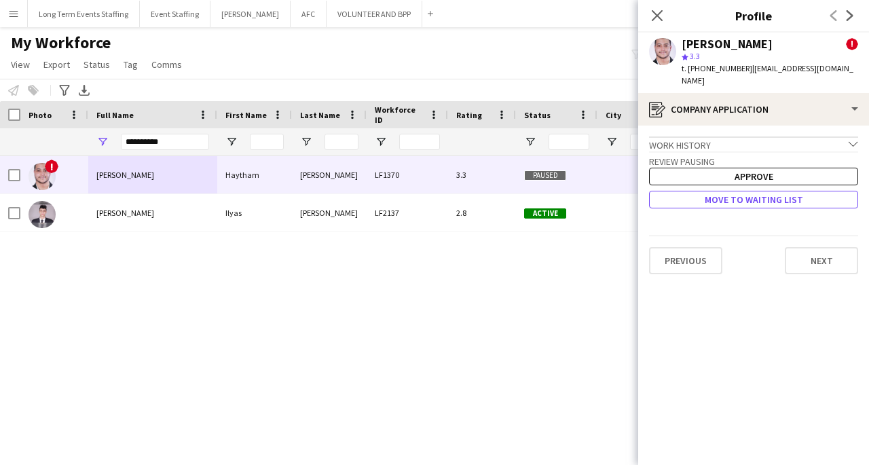
click at [802, 202] on button "Move to waiting list" at bounding box center [753, 200] width 209 height 18
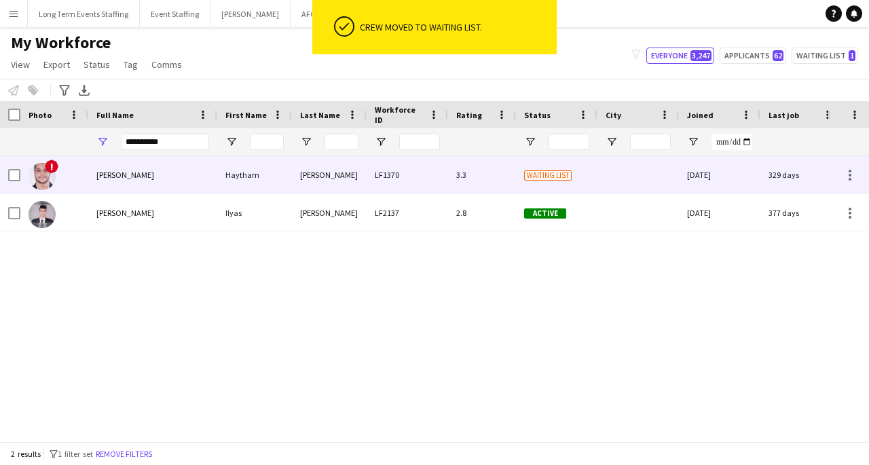
click at [519, 172] on div "Waiting list" at bounding box center [556, 174] width 81 height 37
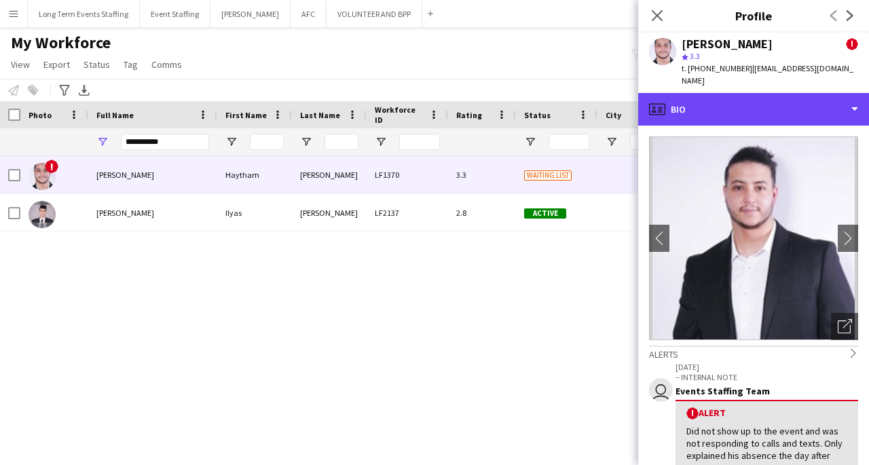
click at [858, 105] on div "profile Bio" at bounding box center [753, 109] width 231 height 33
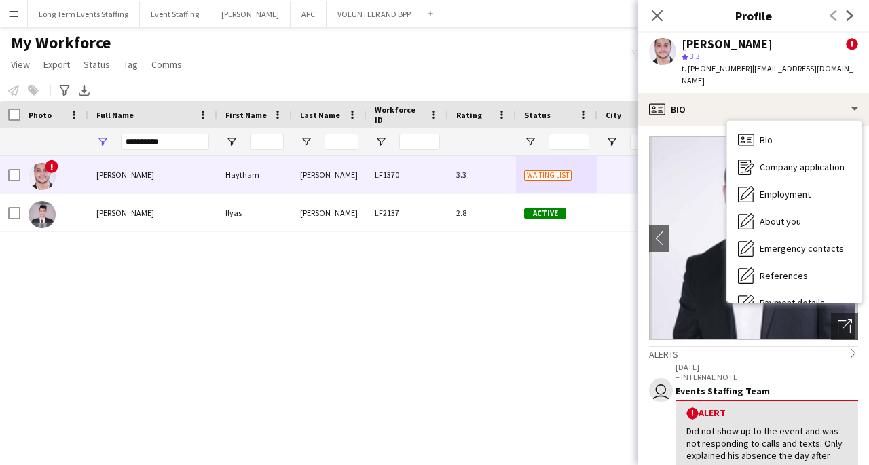
click at [818, 163] on span "Company application" at bounding box center [802, 167] width 85 height 12
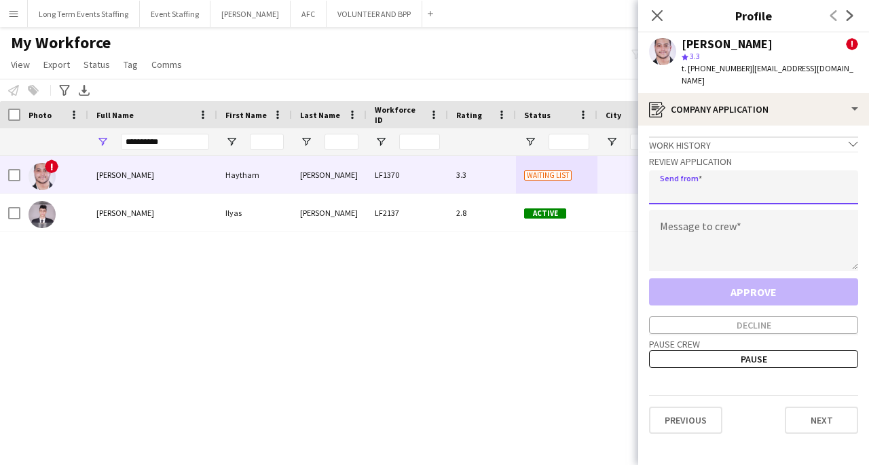
click at [706, 194] on input "email" at bounding box center [753, 187] width 209 height 34
type input "**********"
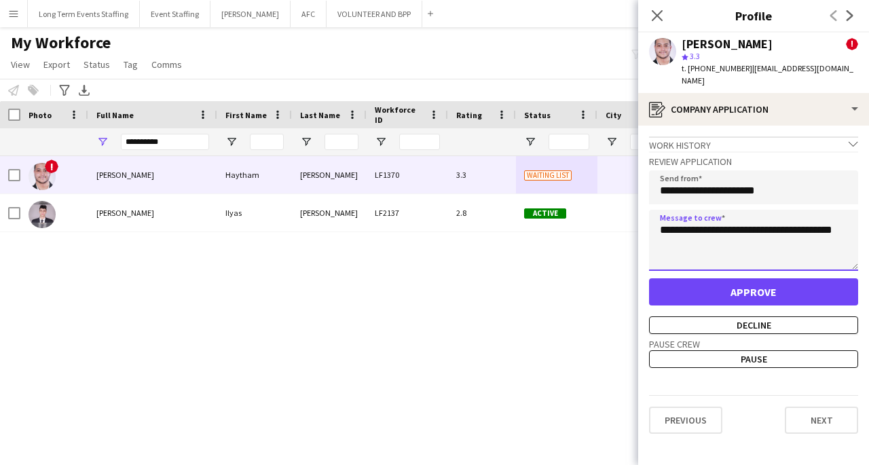
type textarea "**********"
click at [689, 196] on input "**********" at bounding box center [753, 187] width 209 height 34
type input "**********"
click at [845, 231] on textarea "**********" at bounding box center [753, 240] width 209 height 61
type textarea "**********"
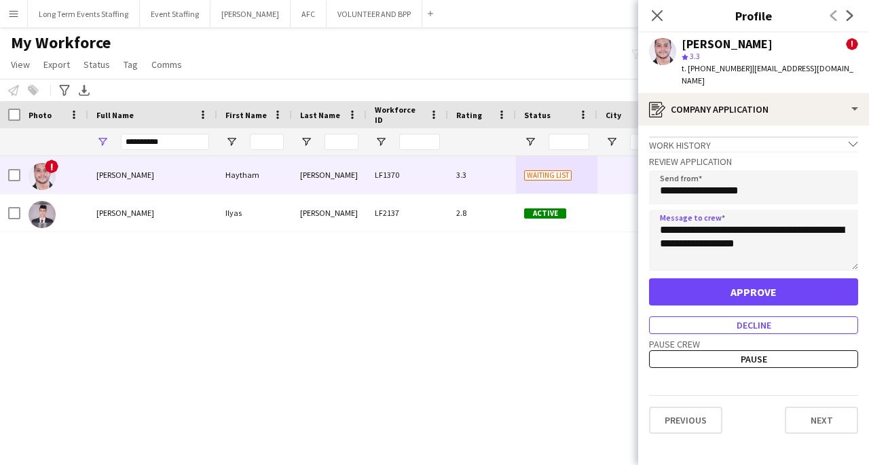
click at [780, 318] on button "Decline" at bounding box center [753, 325] width 209 height 18
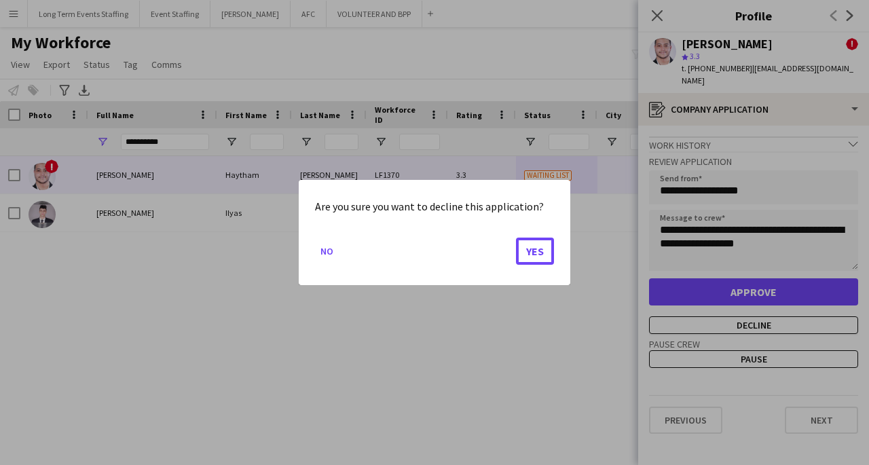
click at [528, 251] on button "Yes" at bounding box center [535, 251] width 38 height 27
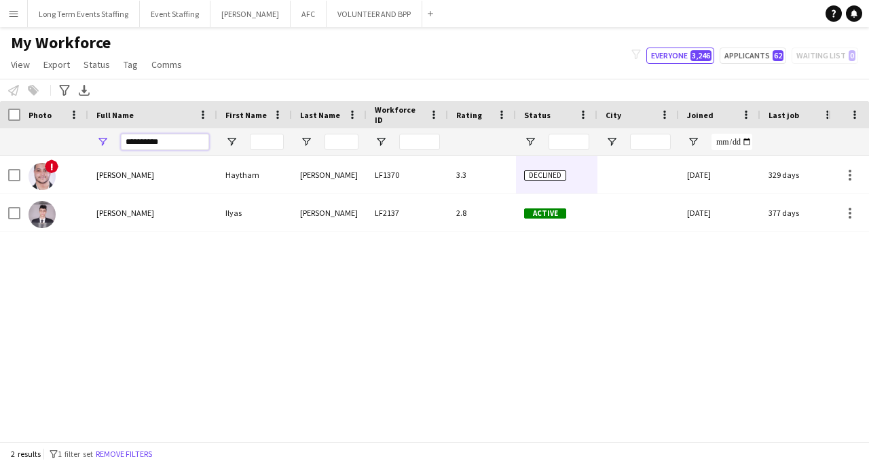
click at [143, 136] on input "**********" at bounding box center [165, 142] width 88 height 16
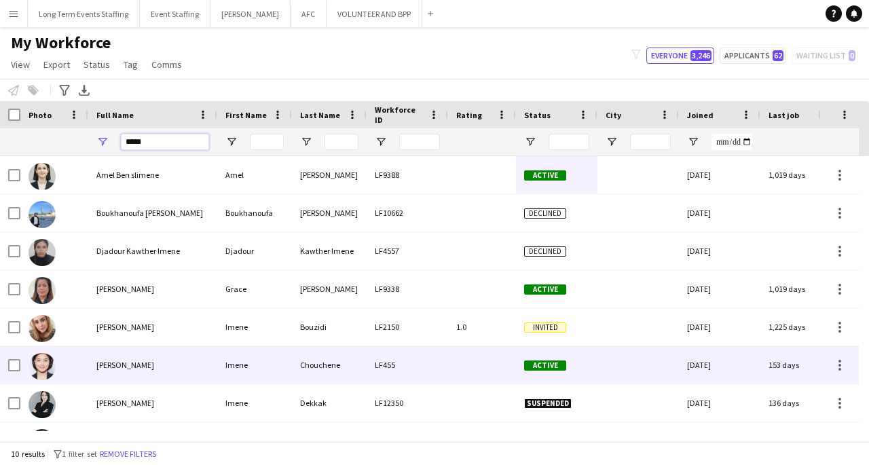
type input "*****"
click at [163, 369] on div "[PERSON_NAME]" at bounding box center [152, 364] width 129 height 37
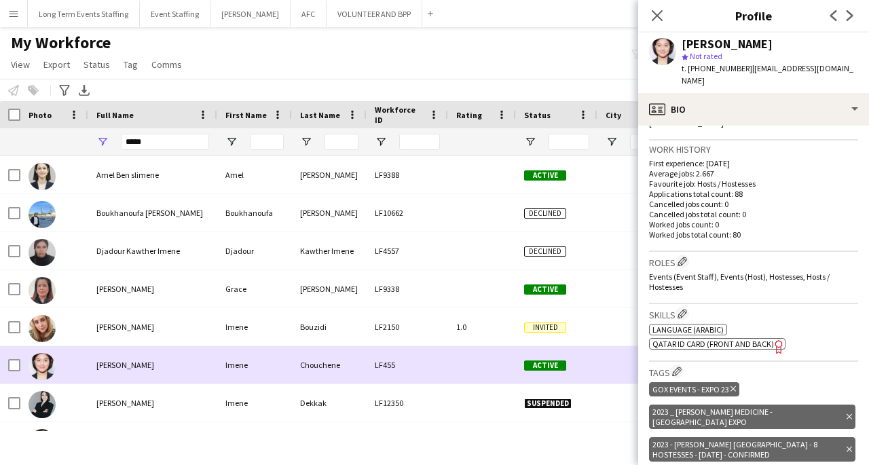
scroll to position [149, 0]
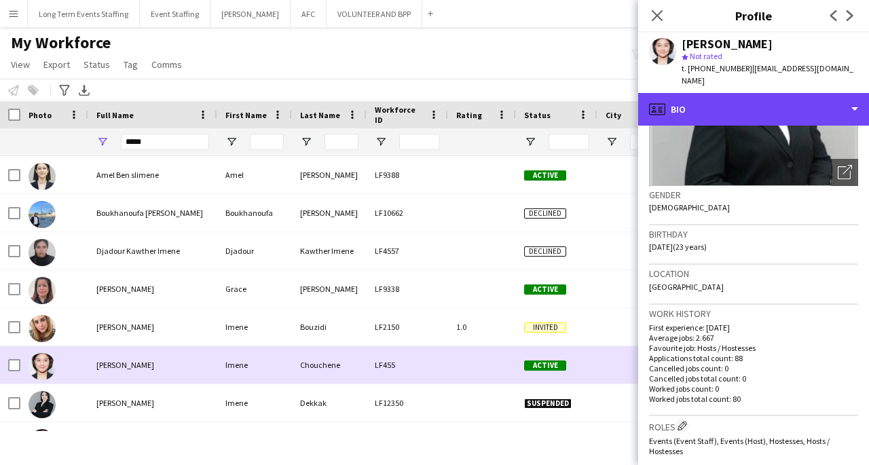
click at [854, 98] on div "profile Bio" at bounding box center [753, 109] width 231 height 33
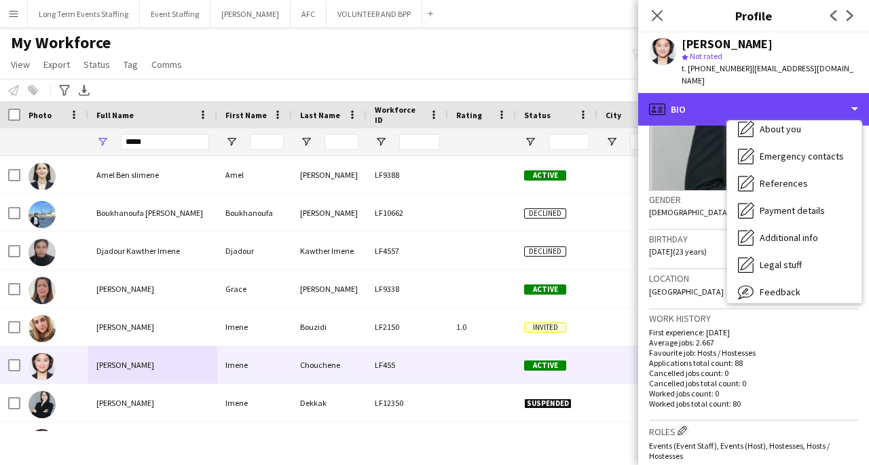
scroll to position [128, 0]
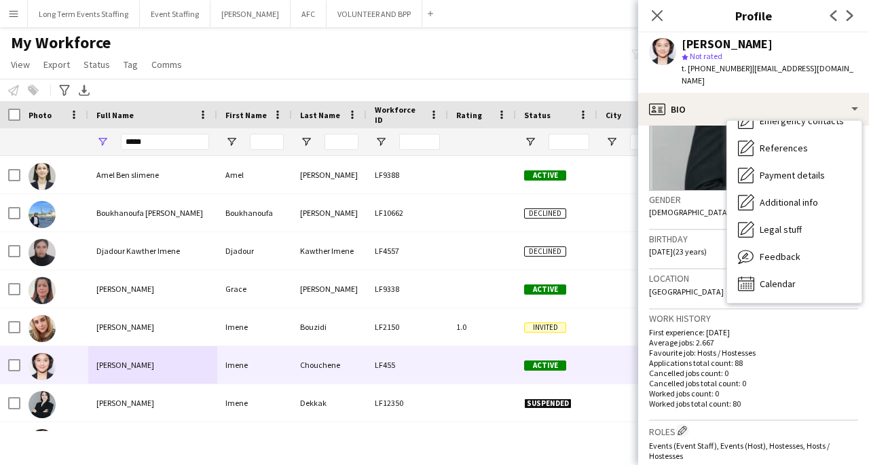
click at [814, 246] on div "Feedback Feedback" at bounding box center [794, 256] width 134 height 27
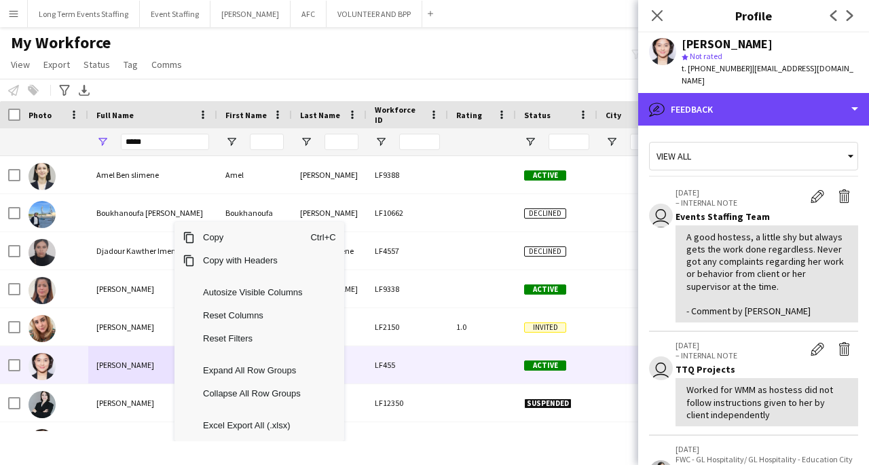
click at [811, 96] on div "bubble-pencil Feedback" at bounding box center [753, 109] width 231 height 33
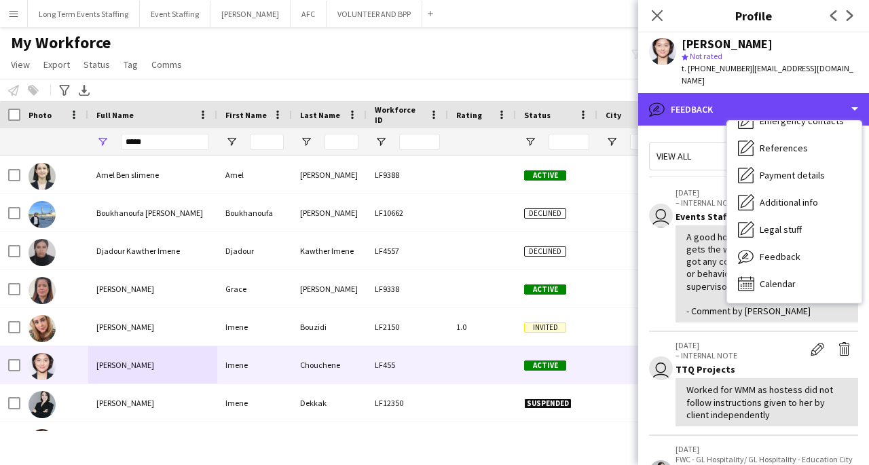
scroll to position [0, 0]
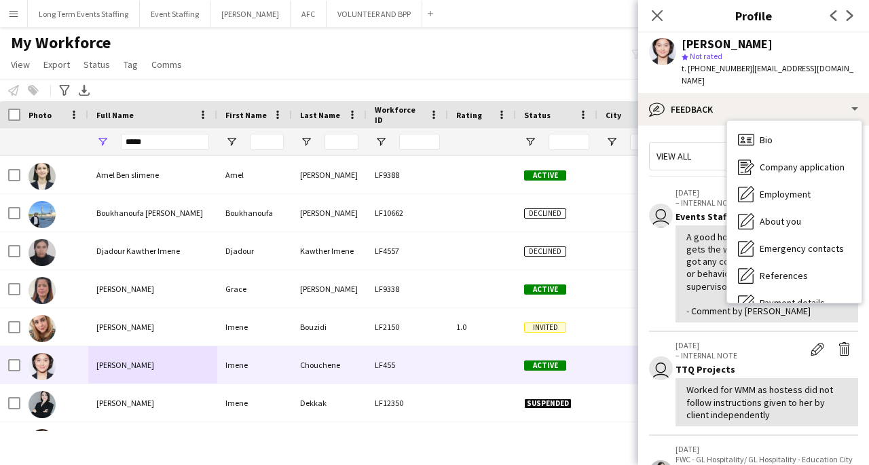
click at [820, 161] on span "Company application" at bounding box center [802, 167] width 85 height 12
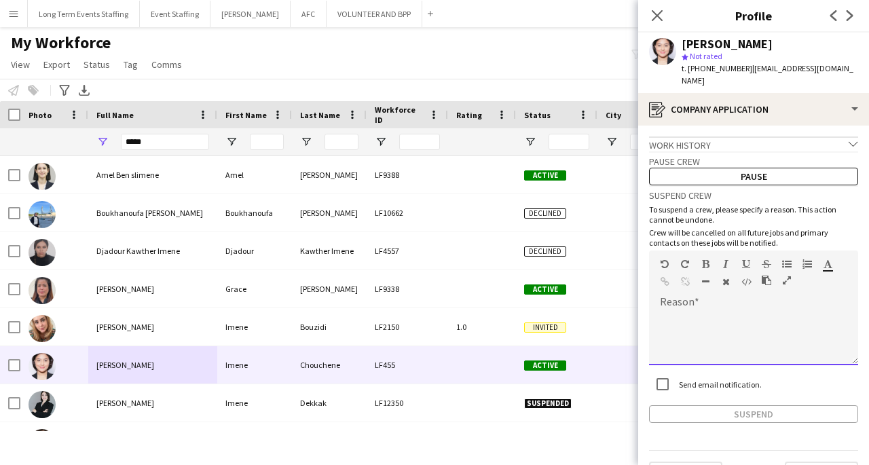
click at [708, 316] on div at bounding box center [753, 338] width 209 height 54
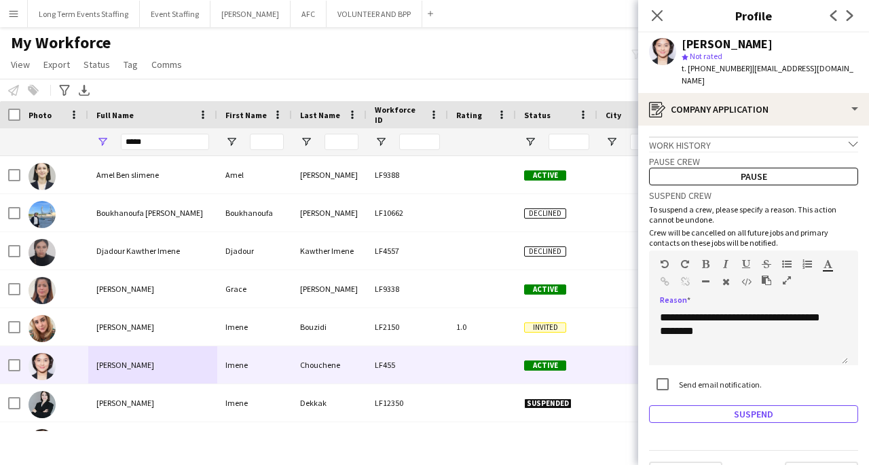
click at [777, 405] on button "Suspend" at bounding box center [753, 414] width 209 height 18
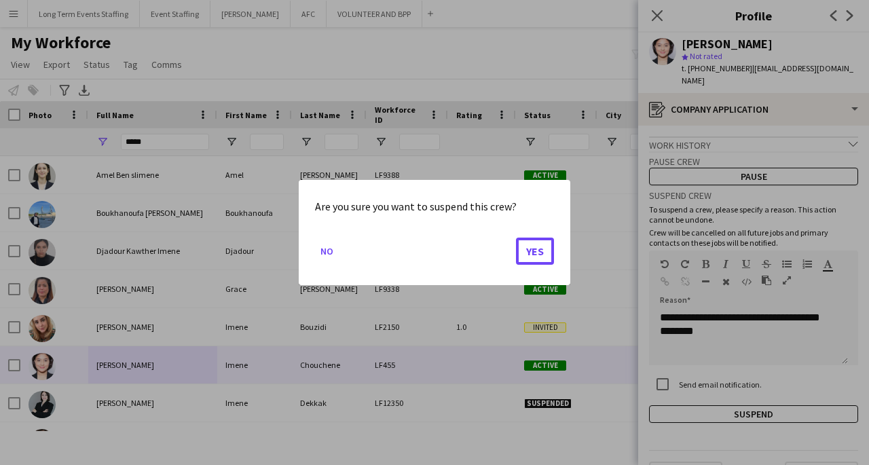
click at [531, 253] on button "Yes" at bounding box center [535, 251] width 38 height 27
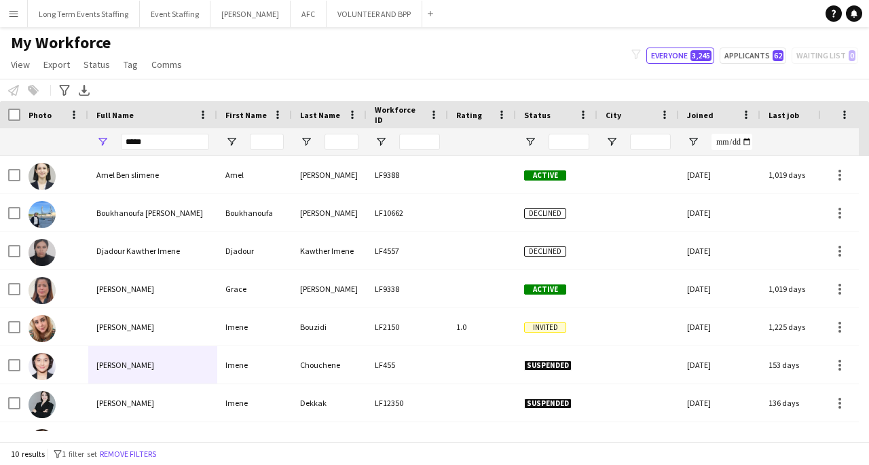
click at [177, 184] on div "Amel Ben slimene" at bounding box center [152, 174] width 129 height 37
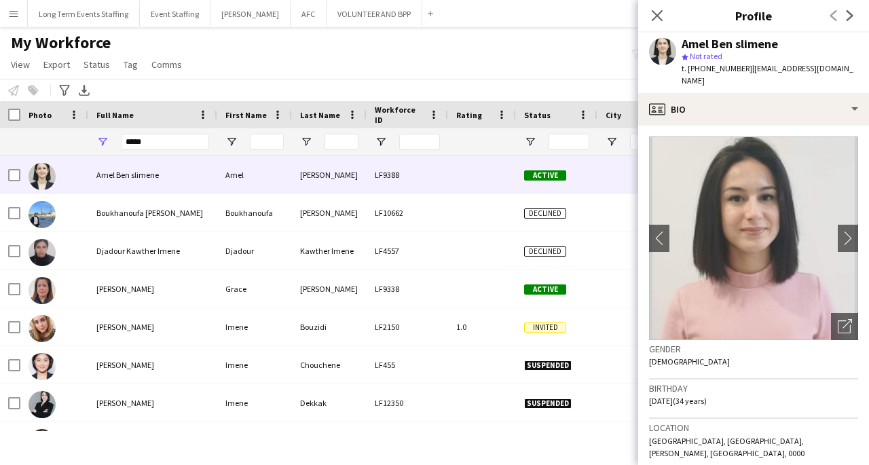
scroll to position [308, 0]
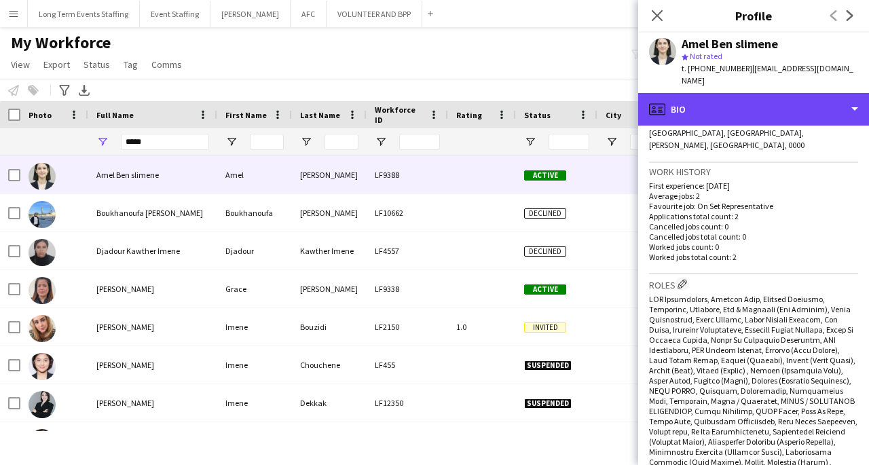
click at [853, 96] on div "profile Bio" at bounding box center [753, 109] width 231 height 33
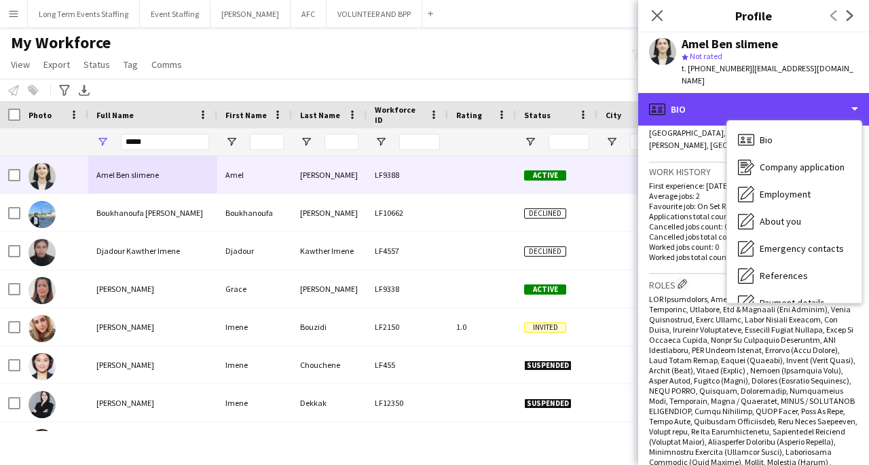
scroll to position [128, 0]
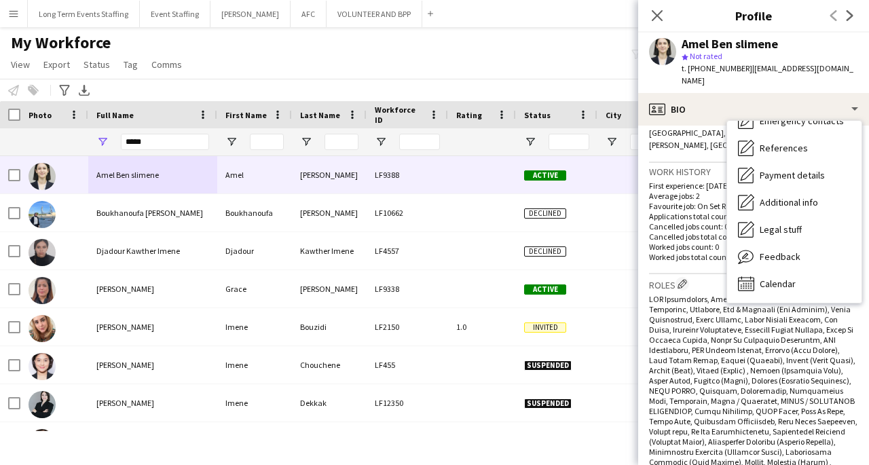
click at [804, 243] on div "Feedback Feedback" at bounding box center [794, 256] width 134 height 27
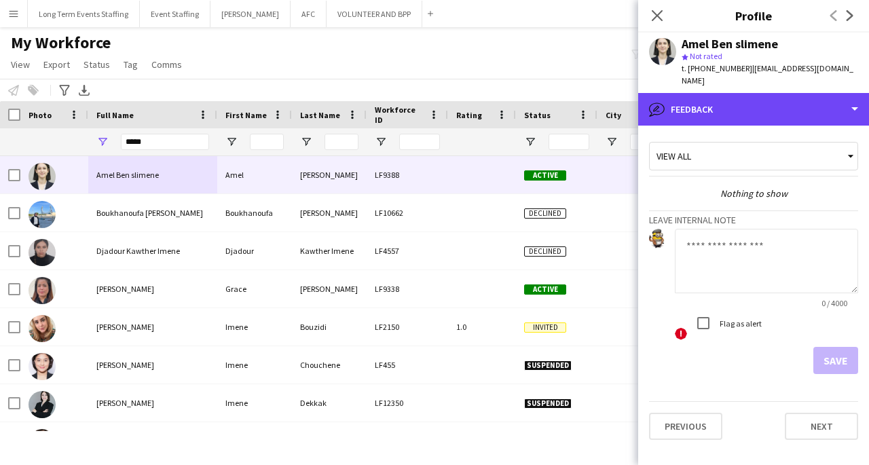
click at [861, 96] on div "bubble-pencil Feedback" at bounding box center [753, 109] width 231 height 33
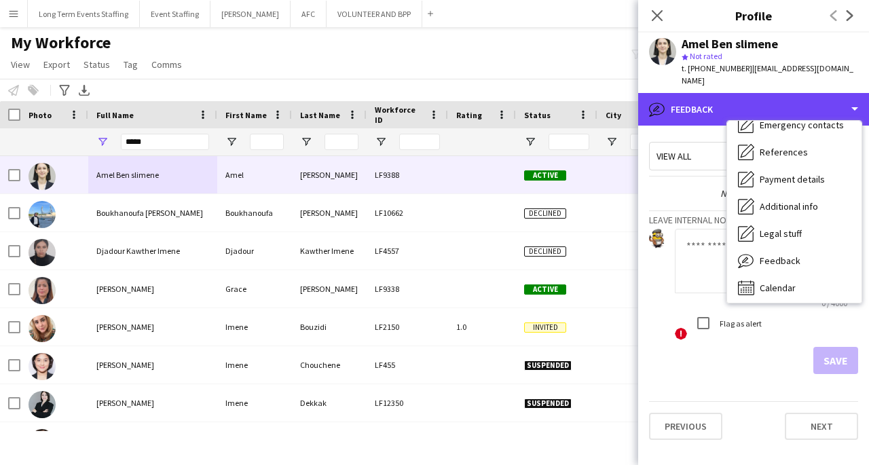
scroll to position [122, 0]
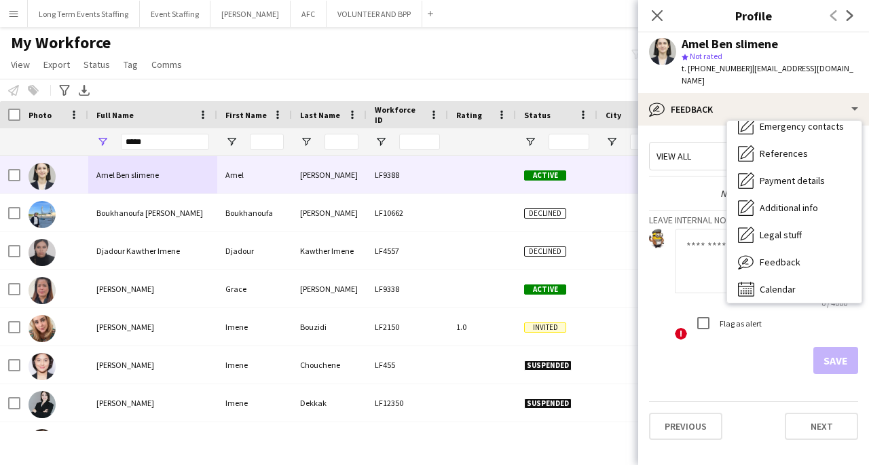
click at [814, 276] on div "Calendar Calendar" at bounding box center [794, 289] width 134 height 27
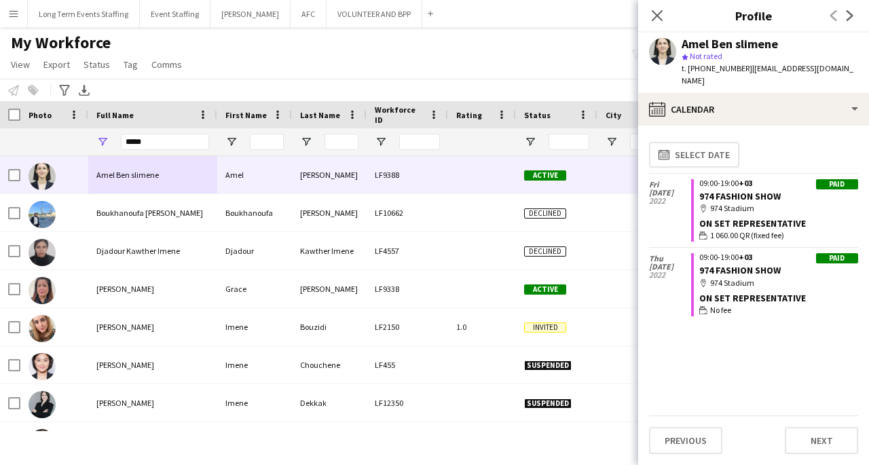
click at [655, 16] on icon "Close pop-in" at bounding box center [657, 15] width 11 height 11
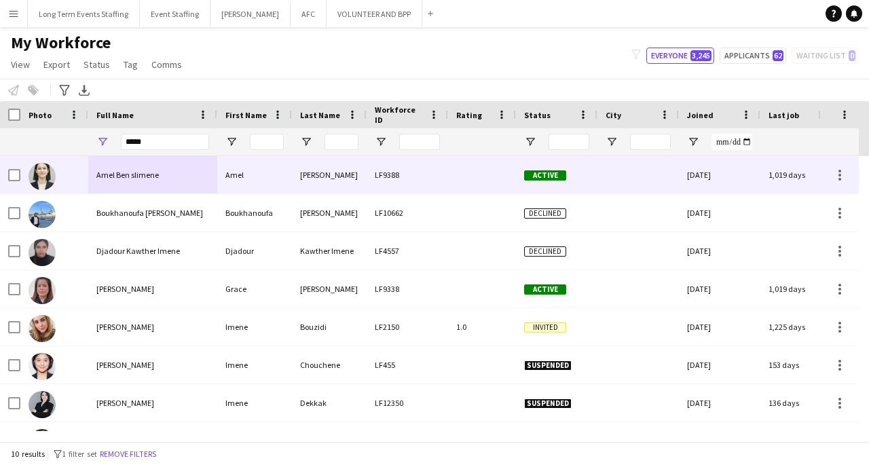
click at [166, 187] on div "Amel Ben slimene" at bounding box center [152, 174] width 129 height 37
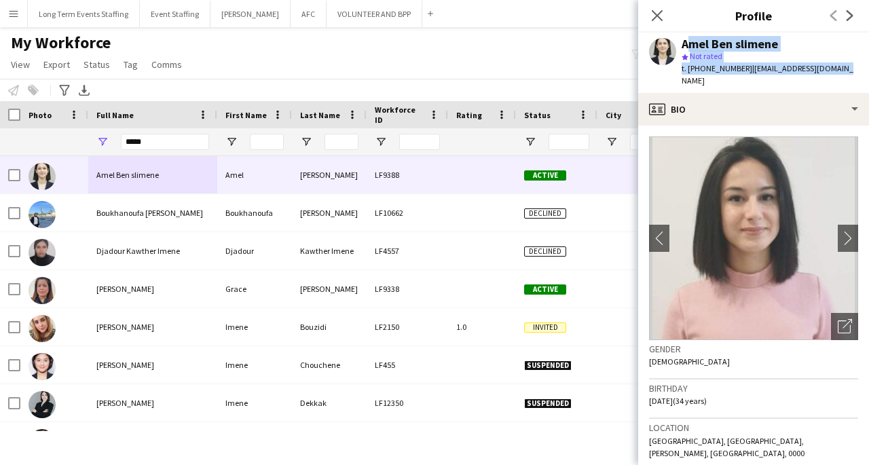
drag, startPoint x: 681, startPoint y: 41, endPoint x: 868, endPoint y: 76, distance: 190.7
click at [868, 76] on app-profile-header "[PERSON_NAME] slimene star Not rated t. [PHONE_NUMBER] | [EMAIL_ADDRESS][DOMAIN…" at bounding box center [753, 63] width 231 height 60
copy div "[PERSON_NAME] slimene star Not rated t. [PHONE_NUMBER] | [EMAIL_ADDRESS][DOMAIN…"
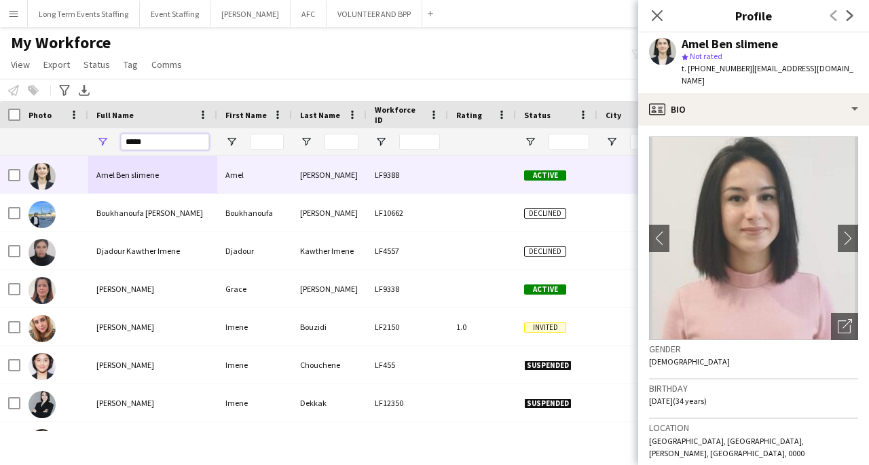
drag, startPoint x: 158, startPoint y: 136, endPoint x: 74, endPoint y: 100, distance: 91.2
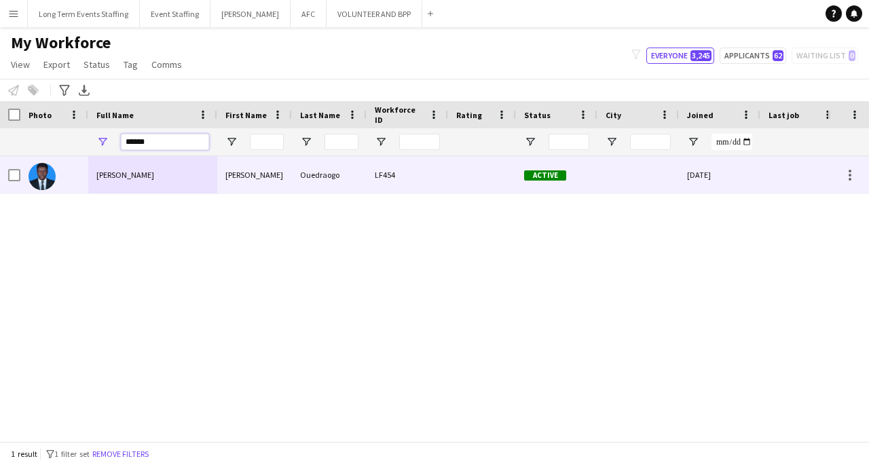
type input "******"
click at [109, 177] on span "[PERSON_NAME]" at bounding box center [125, 175] width 58 height 10
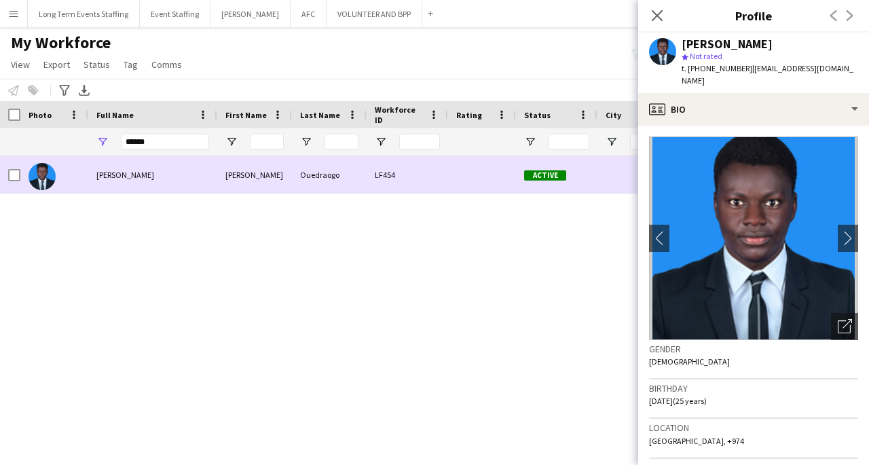
click at [841, 242] on app-icon "chevron-right" at bounding box center [851, 238] width 21 height 14
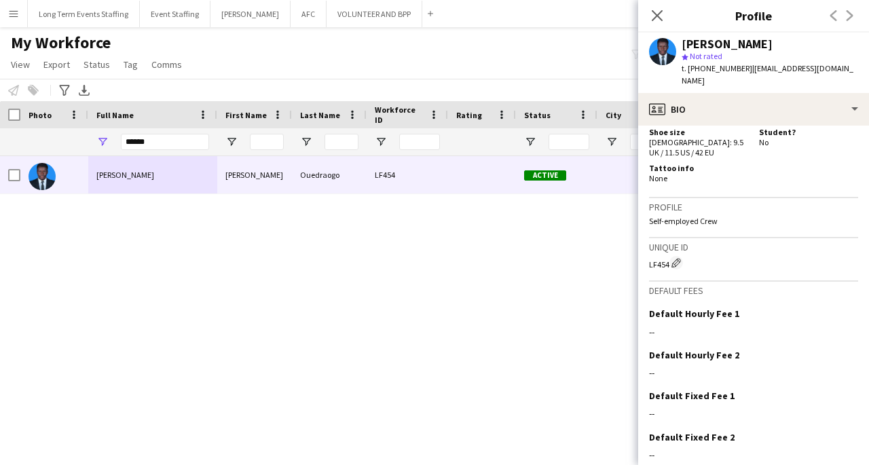
scroll to position [808, 0]
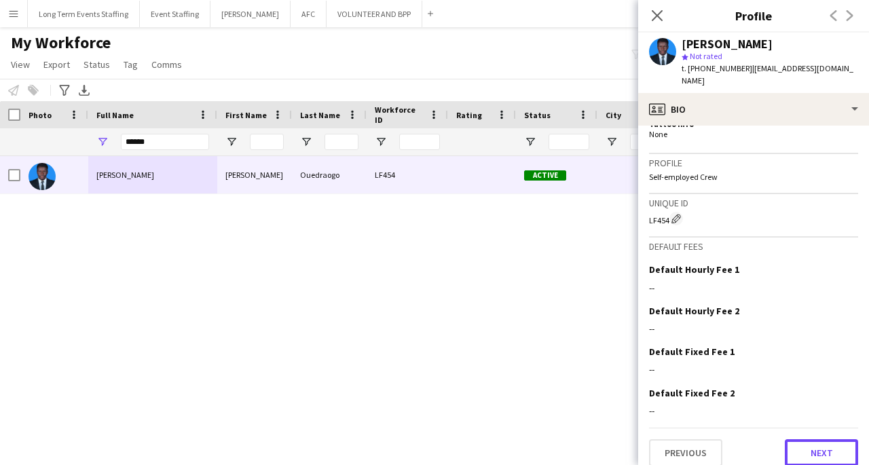
click at [813, 443] on button "Next" at bounding box center [821, 452] width 73 height 27
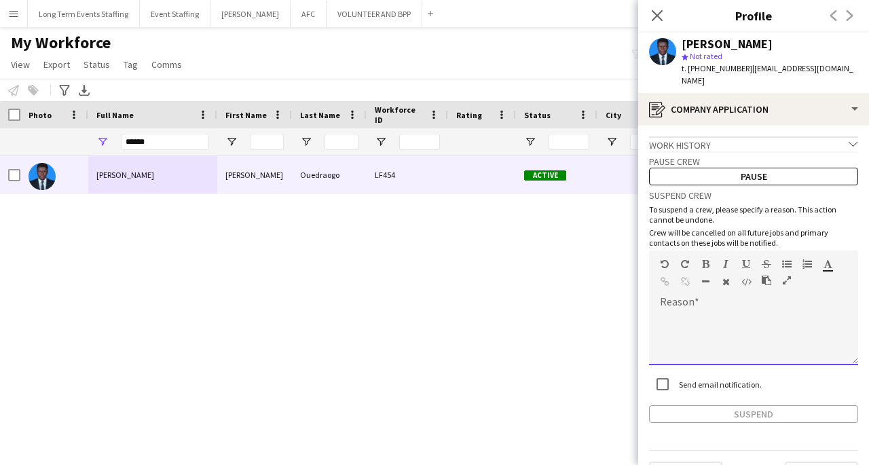
click at [765, 318] on div at bounding box center [753, 338] width 209 height 54
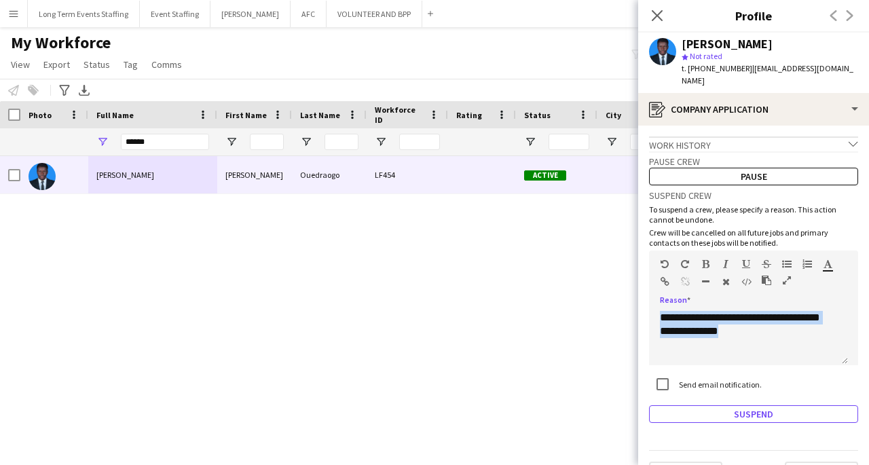
click at [761, 413] on button "Suspend" at bounding box center [753, 414] width 209 height 18
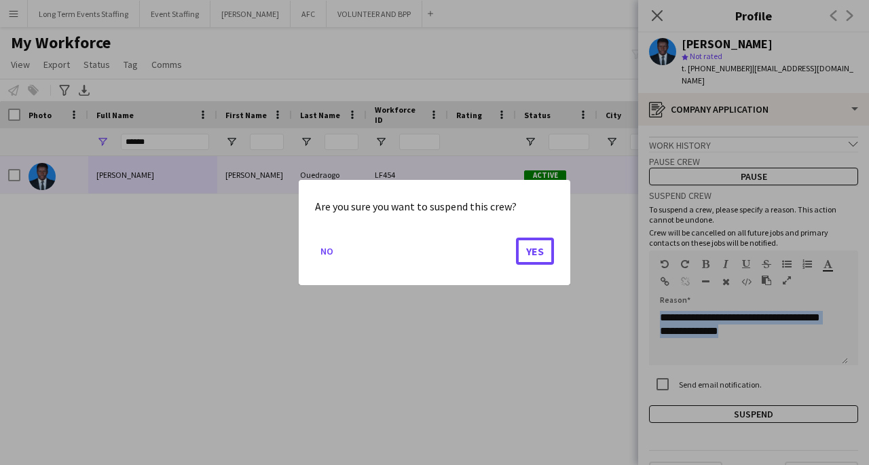
click at [546, 255] on button "Yes" at bounding box center [535, 251] width 38 height 27
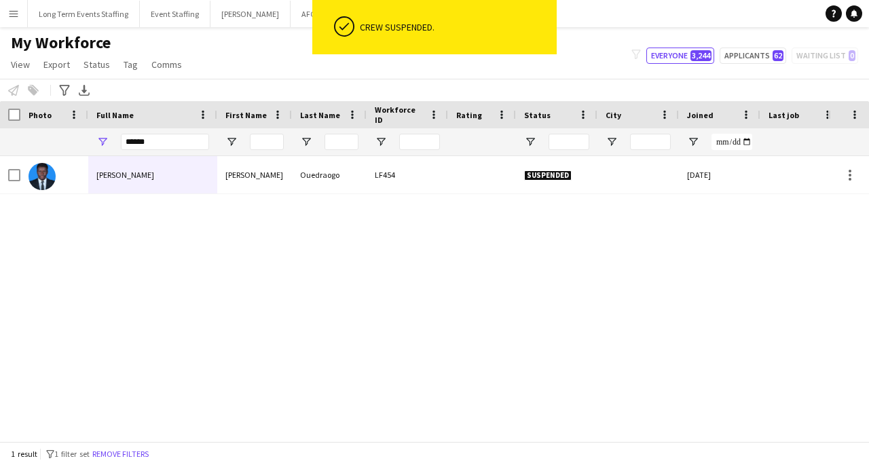
click at [221, 332] on div "Pouraogo [PERSON_NAME] Pouraogo [PERSON_NAME] LF454 Suspended [DATE] 0 [EMAIL_A…" at bounding box center [414, 293] width 828 height 275
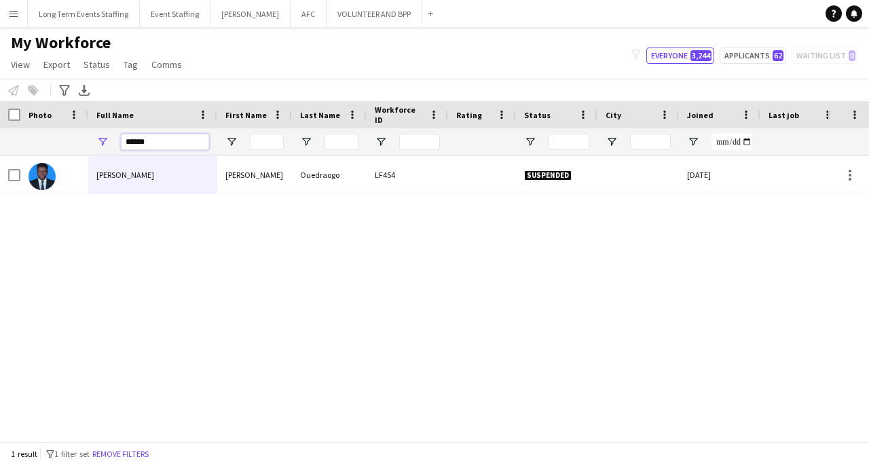
drag, startPoint x: 165, startPoint y: 142, endPoint x: 90, endPoint y: 141, distance: 75.4
click at [90, 141] on div "******" at bounding box center [152, 141] width 129 height 27
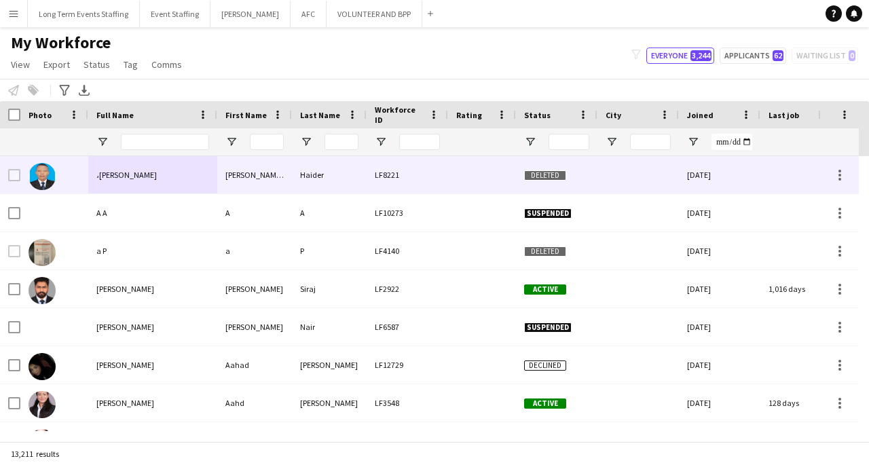
click at [153, 181] on div "،[PERSON_NAME]" at bounding box center [152, 174] width 129 height 37
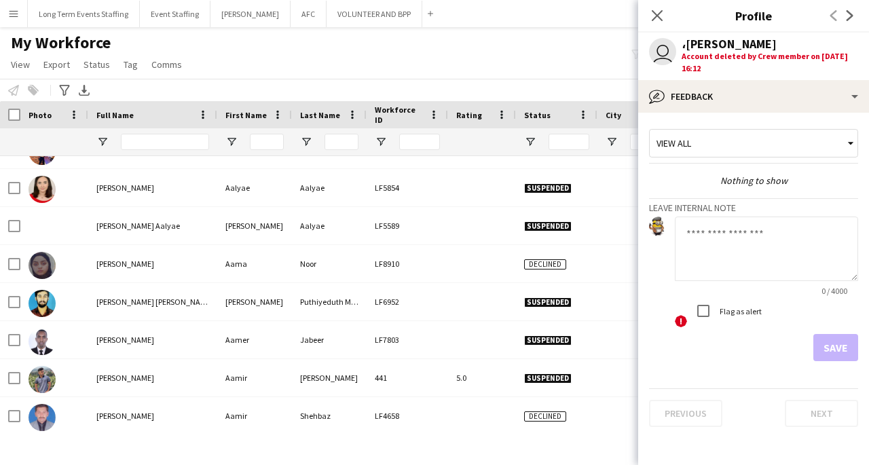
scroll to position [0, 0]
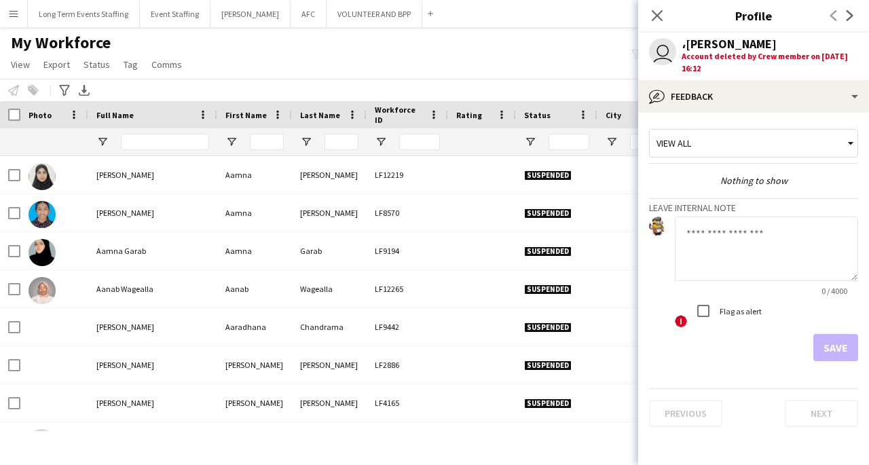
click at [656, 16] on icon at bounding box center [657, 15] width 11 height 11
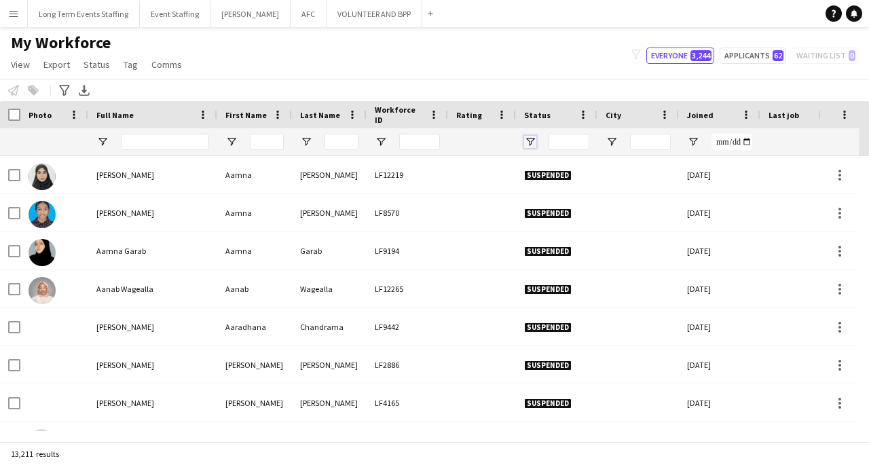
click at [530, 139] on span "Open Filter Menu" at bounding box center [530, 142] width 12 height 12
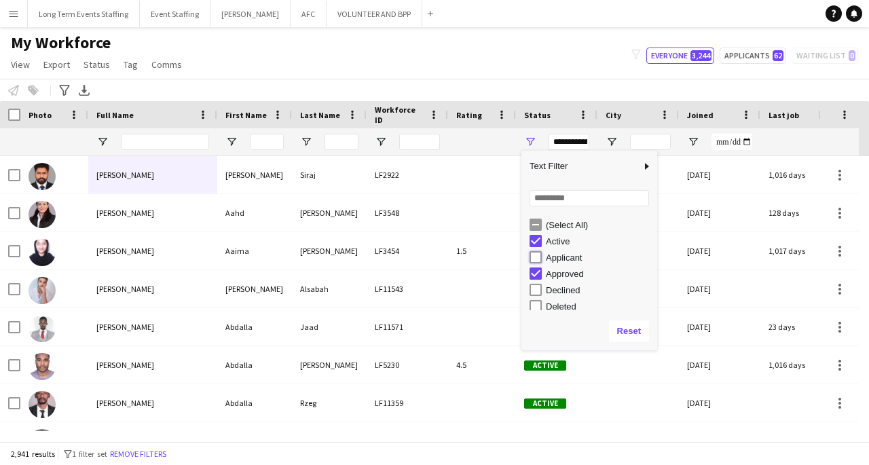
type input "**********"
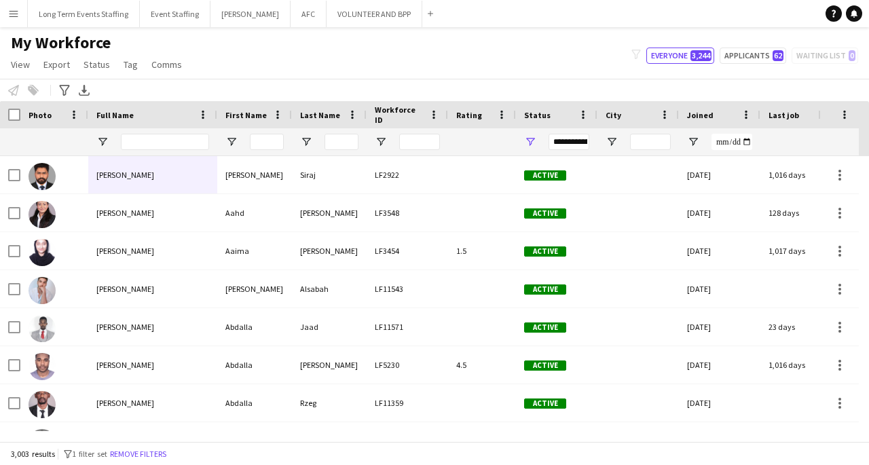
click at [630, 452] on div "3,003 results filter-1 1 filter set Remove filters" at bounding box center [434, 453] width 869 height 23
click at [790, 118] on span "Last job" at bounding box center [784, 115] width 31 height 10
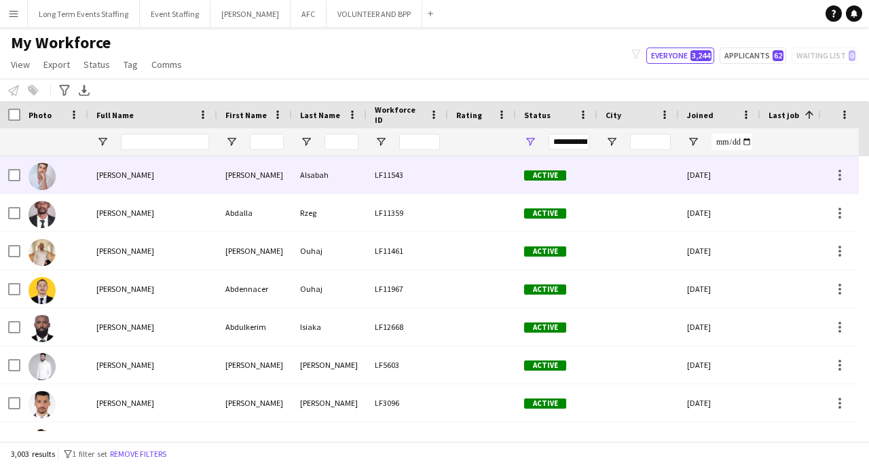
click at [181, 178] on div "[PERSON_NAME]" at bounding box center [152, 174] width 129 height 37
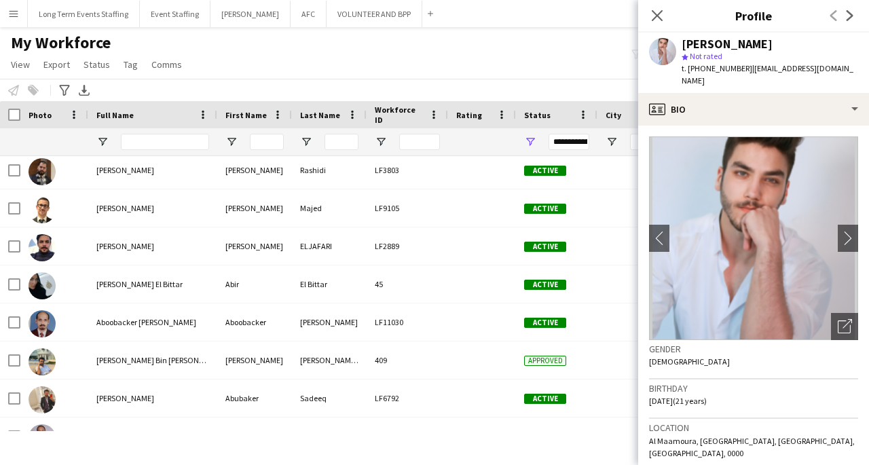
scroll to position [543, 0]
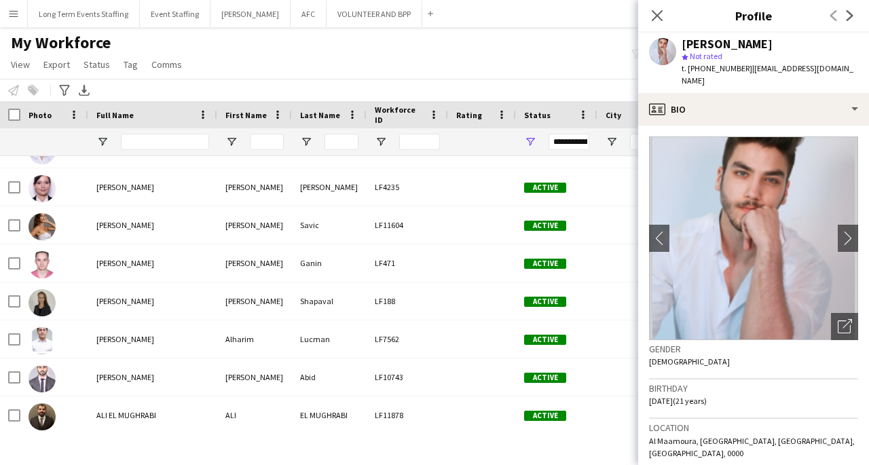
click at [141, 261] on span "[PERSON_NAME]" at bounding box center [125, 263] width 58 height 10
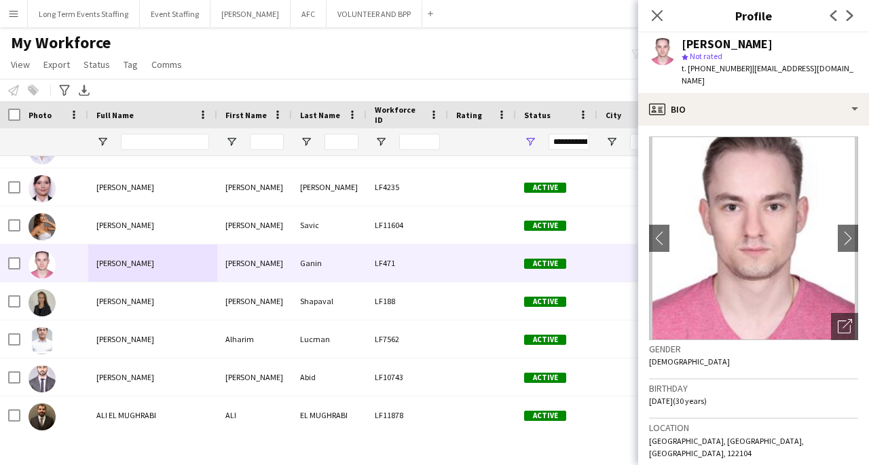
click at [838, 225] on button "chevron-right" at bounding box center [851, 238] width 27 height 27
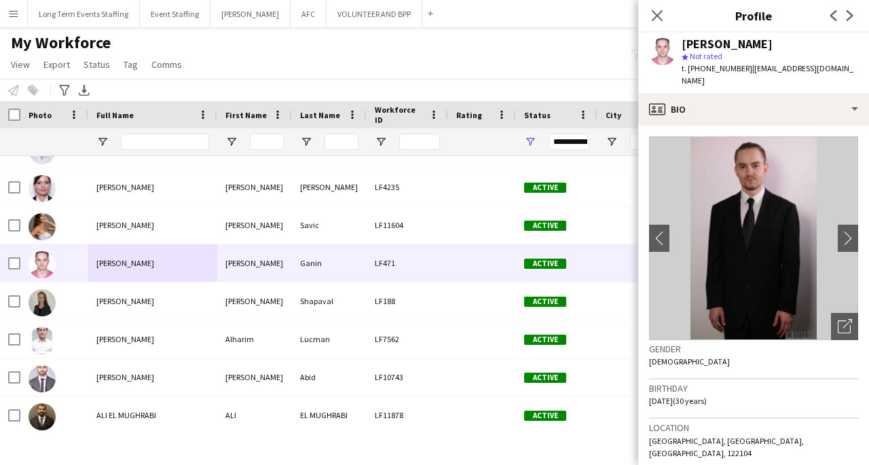
click at [841, 231] on app-icon "chevron-right" at bounding box center [851, 238] width 21 height 14
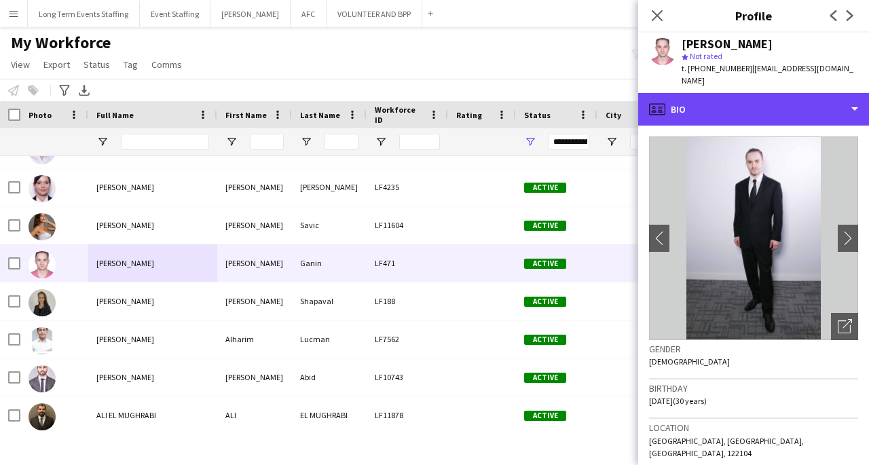
click at [832, 93] on div "profile Bio" at bounding box center [753, 109] width 231 height 33
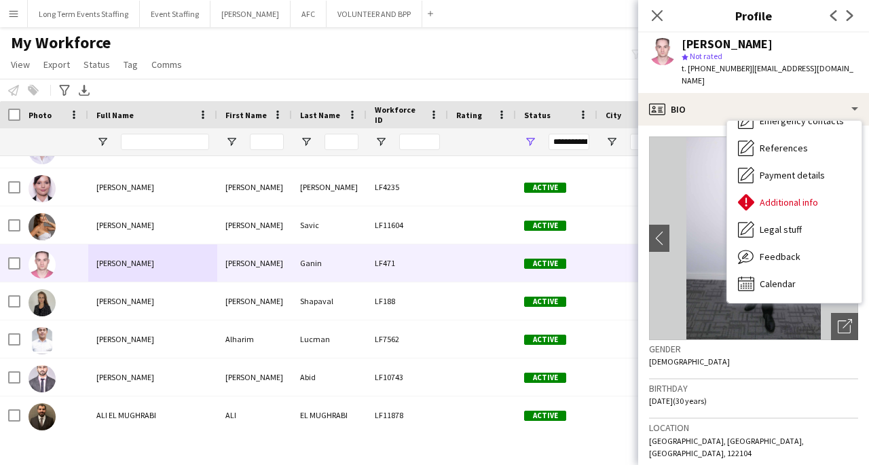
click at [793, 251] on span "Feedback" at bounding box center [780, 257] width 41 height 12
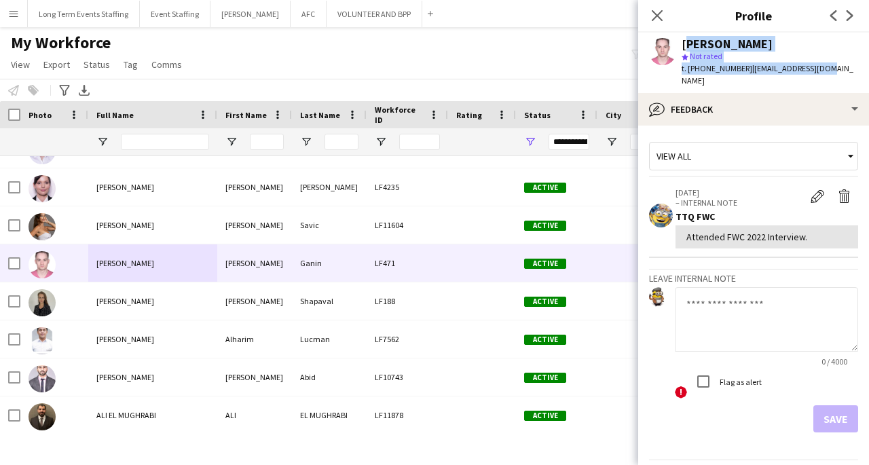
drag, startPoint x: 682, startPoint y: 42, endPoint x: 834, endPoint y: 65, distance: 153.1
click at [834, 65] on app-profile-header "[PERSON_NAME] star Not rated t. [PHONE_NUMBER] | [EMAIL_ADDRESS][DOMAIN_NAME]" at bounding box center [753, 63] width 231 height 60
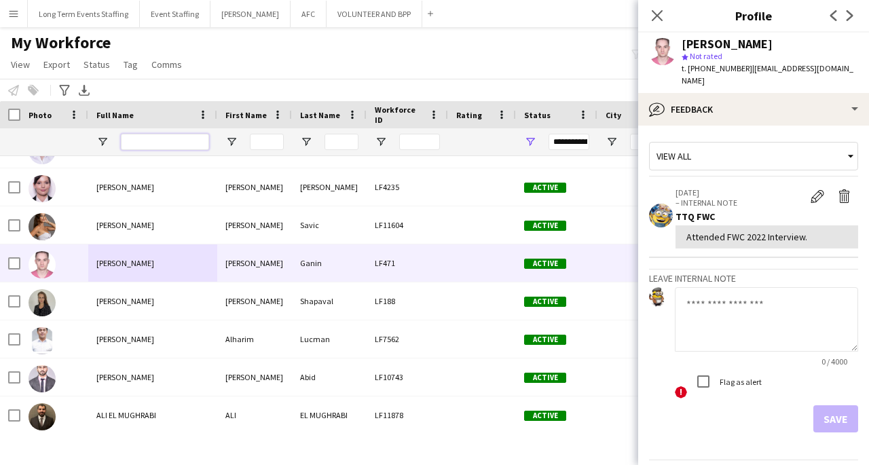
click at [157, 143] on input "Full Name Filter Input" at bounding box center [165, 142] width 88 height 16
type input "*****"
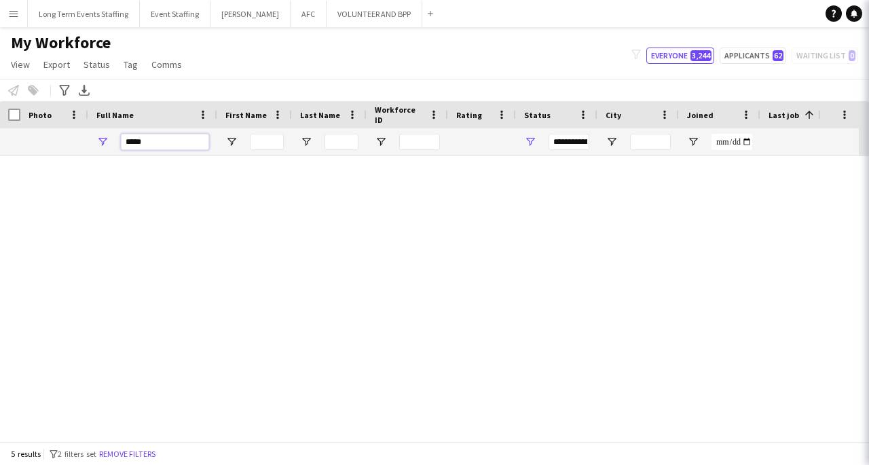
scroll to position [0, 0]
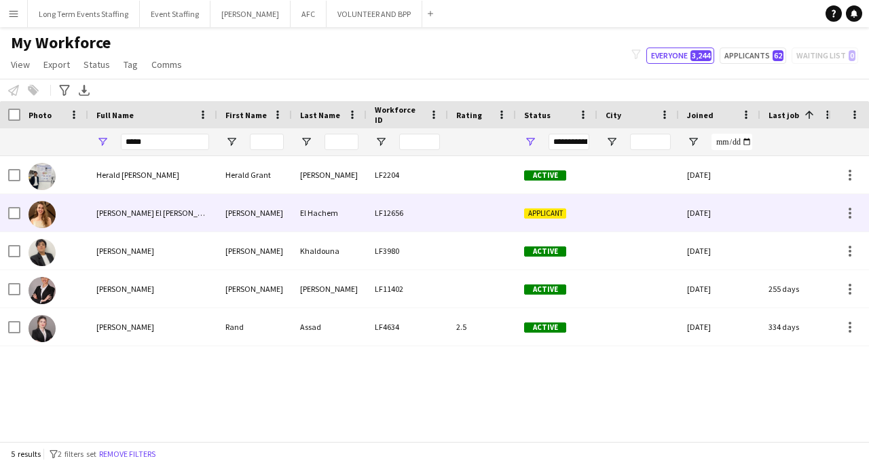
click at [122, 210] on span "[PERSON_NAME] El [PERSON_NAME]" at bounding box center [158, 213] width 124 height 10
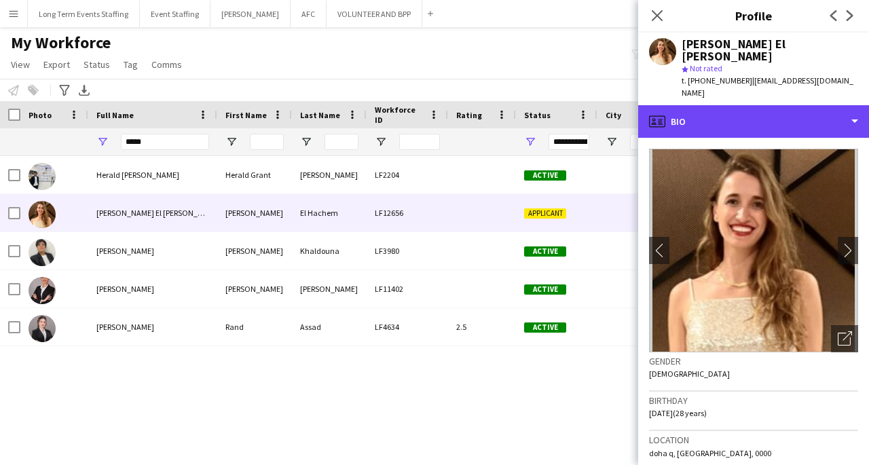
click at [826, 105] on div "profile Bio" at bounding box center [753, 121] width 231 height 33
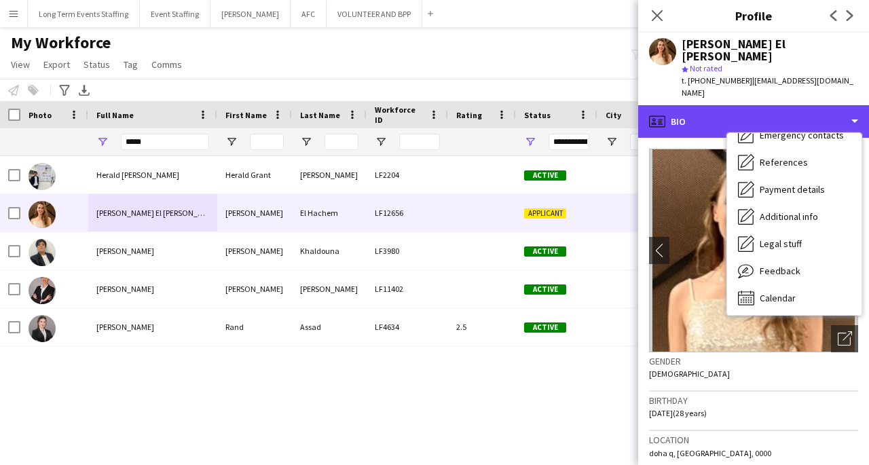
scroll to position [128, 0]
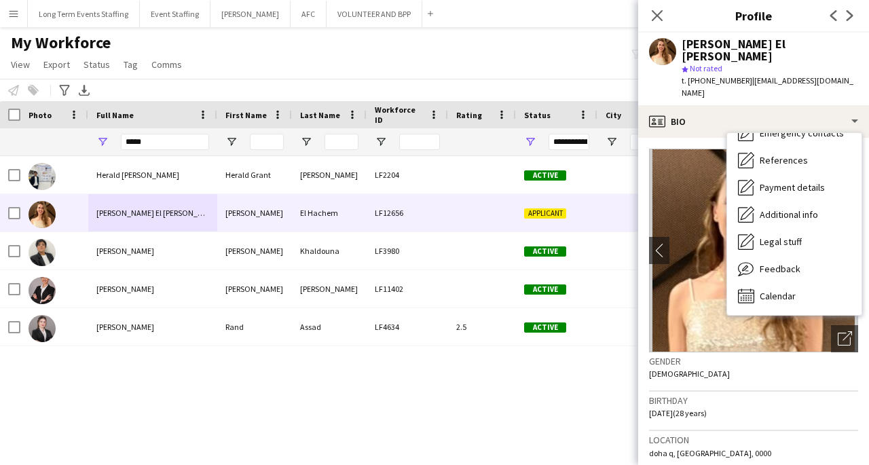
click at [801, 255] on div "Feedback Feedback" at bounding box center [794, 268] width 134 height 27
